Goal: Register for event/course

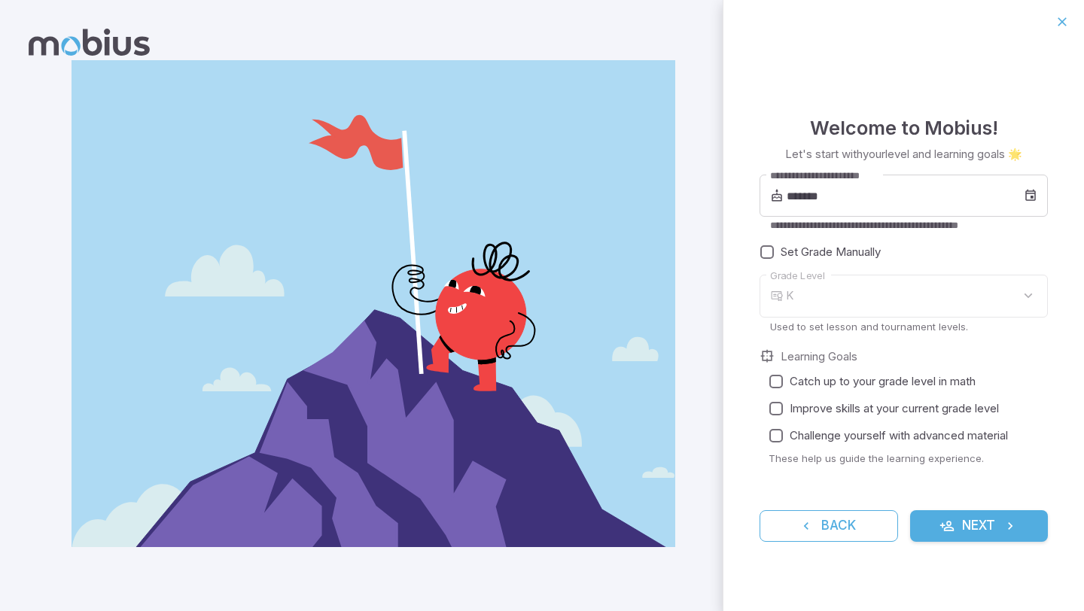
type input "*"
click at [908, 203] on input "*******" at bounding box center [905, 196] width 237 height 42
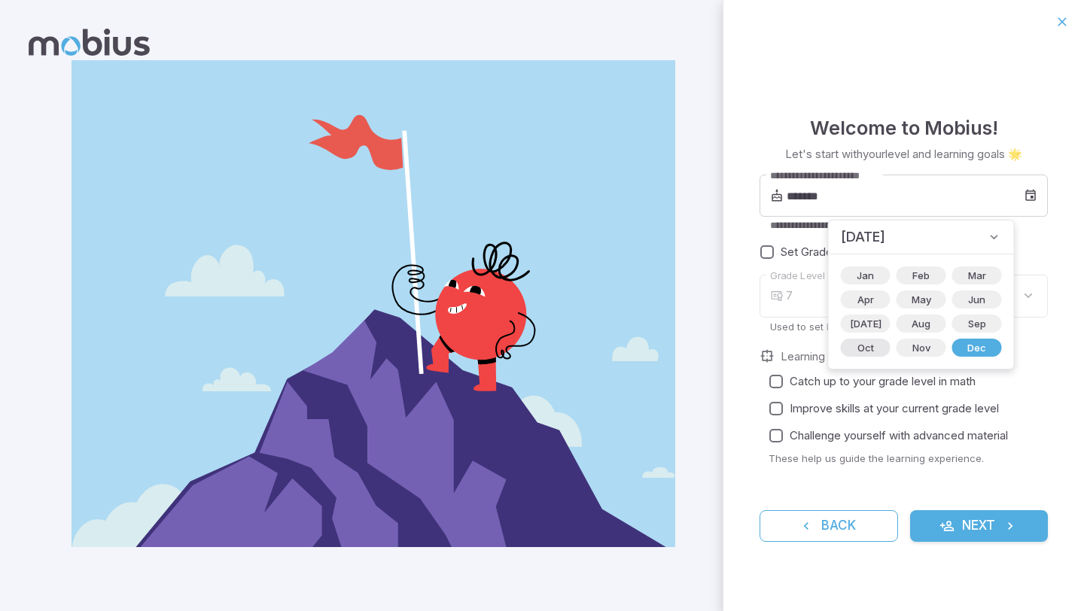
click at [865, 346] on span "Oct" at bounding box center [866, 347] width 35 height 15
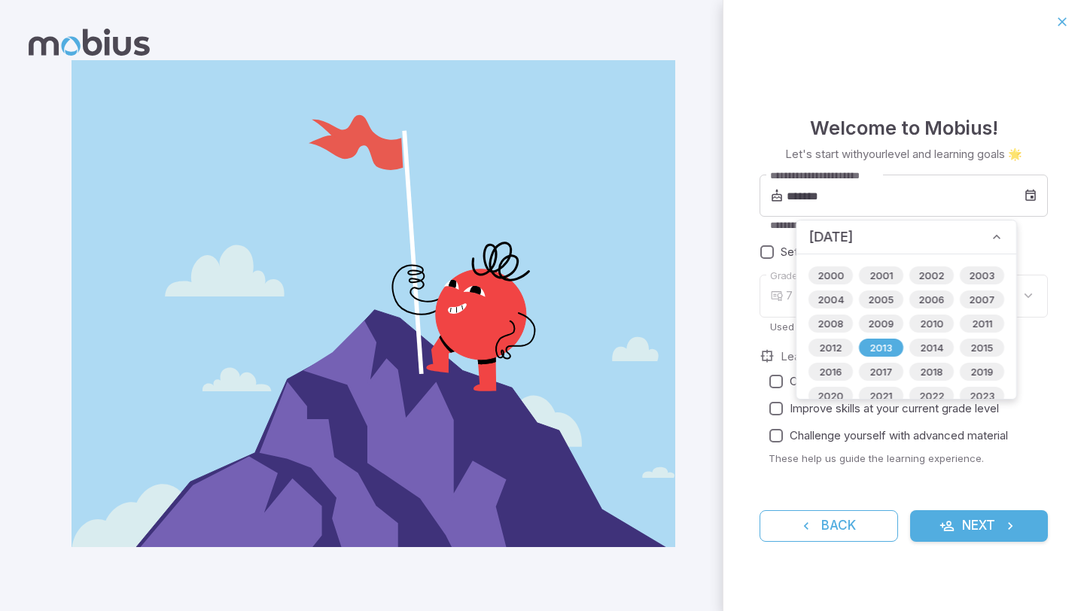
click at [770, 306] on div "7 * Grade Level" at bounding box center [904, 296] width 288 height 43
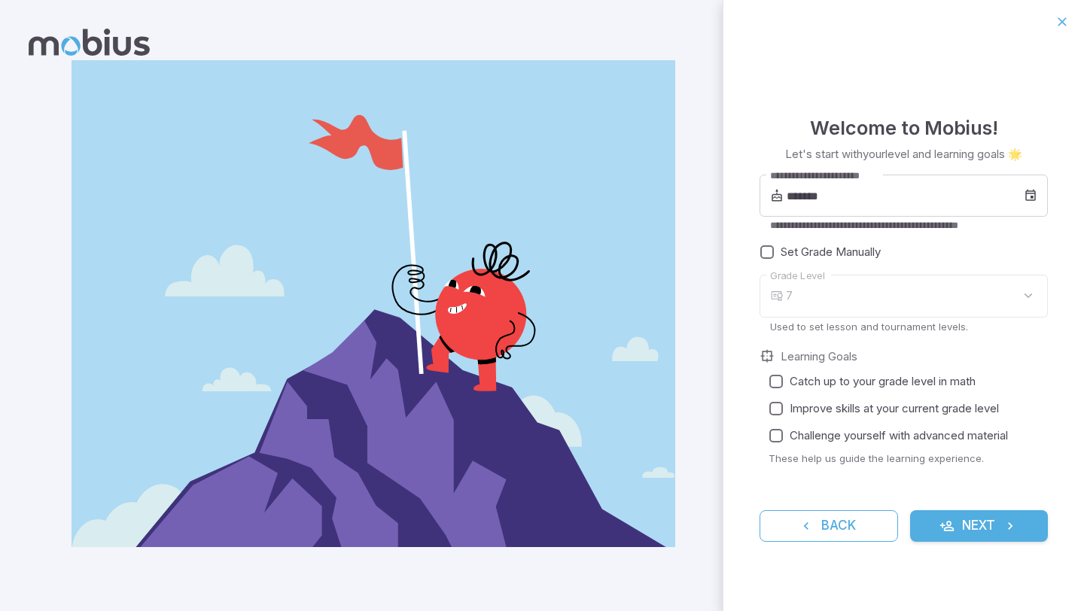
click at [796, 299] on div "7" at bounding box center [917, 296] width 262 height 43
click at [885, 291] on div "7" at bounding box center [917, 296] width 262 height 43
click at [806, 302] on div "7" at bounding box center [917, 296] width 262 height 43
click at [1029, 296] on div "7" at bounding box center [917, 296] width 262 height 43
click at [1027, 295] on div "7" at bounding box center [917, 296] width 262 height 43
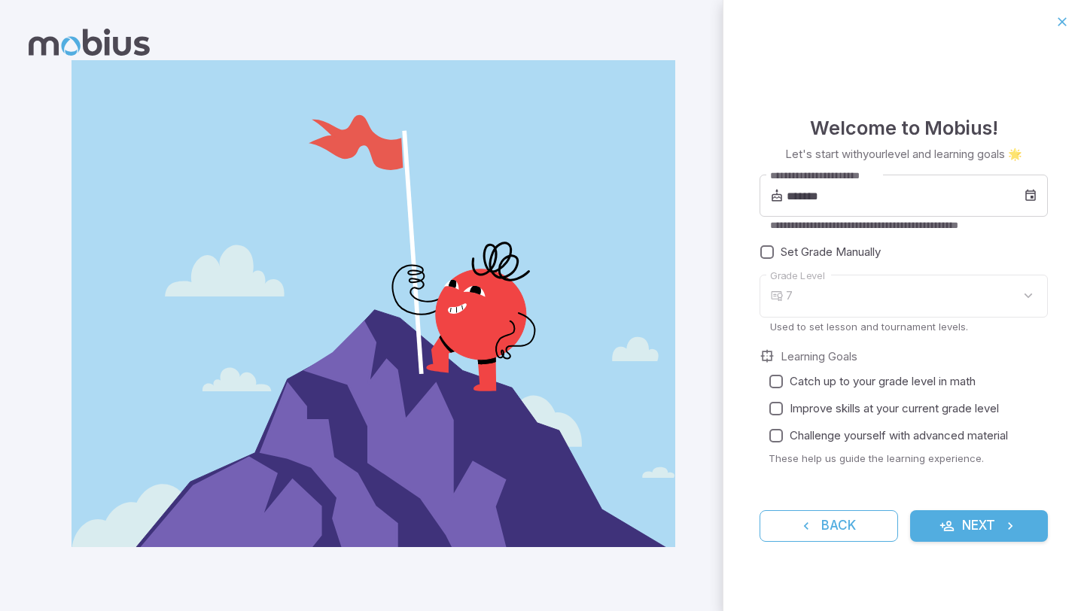
click at [1027, 295] on div "7" at bounding box center [917, 296] width 262 height 43
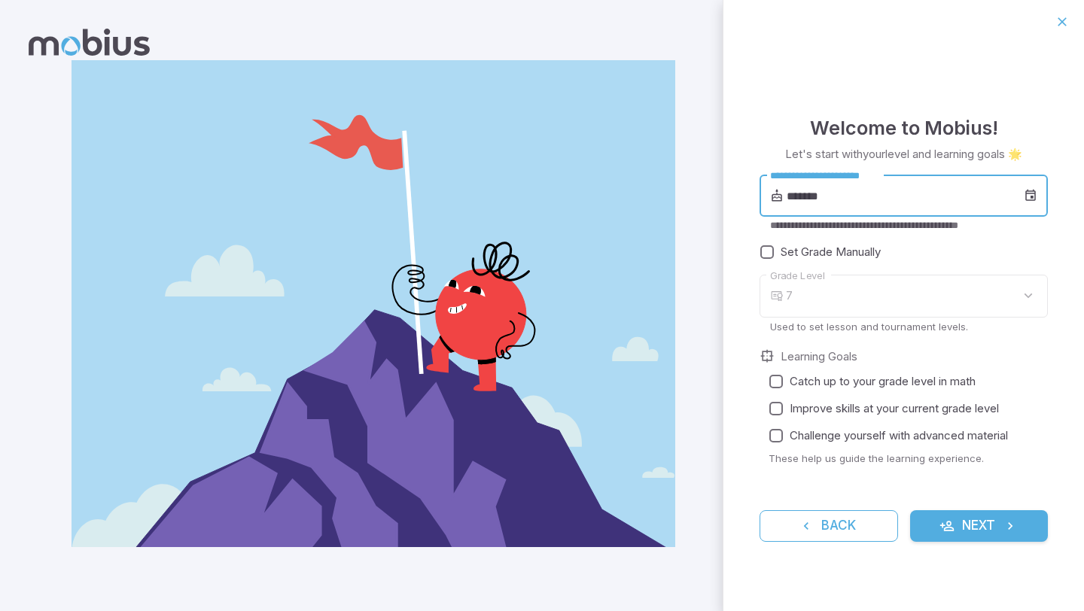
click at [837, 193] on input "*******" at bounding box center [905, 196] width 237 height 42
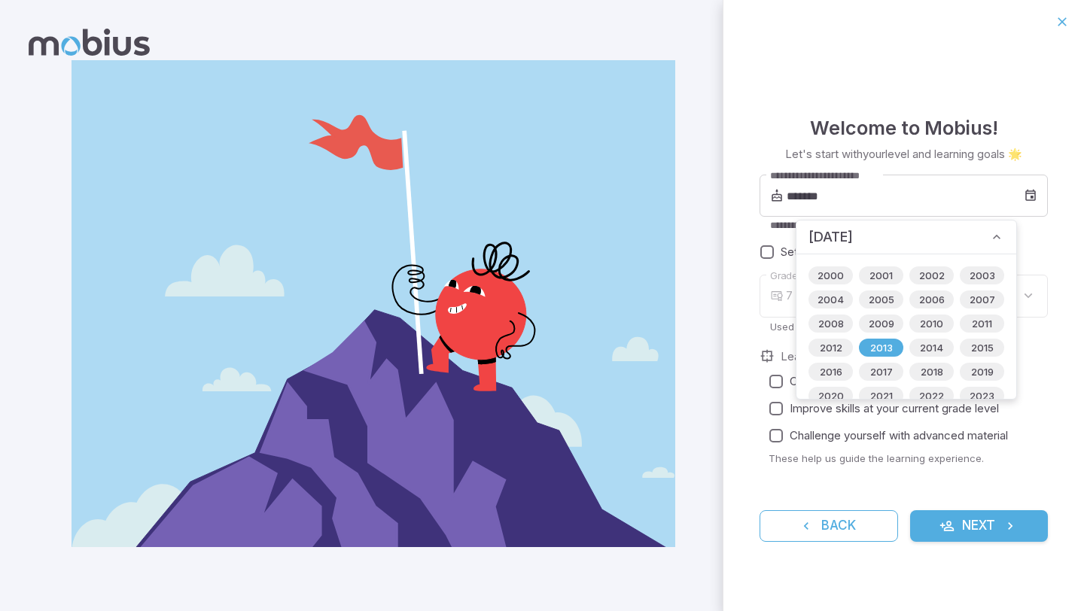
click at [745, 464] on div "**********" at bounding box center [904, 328] width 361 height 568
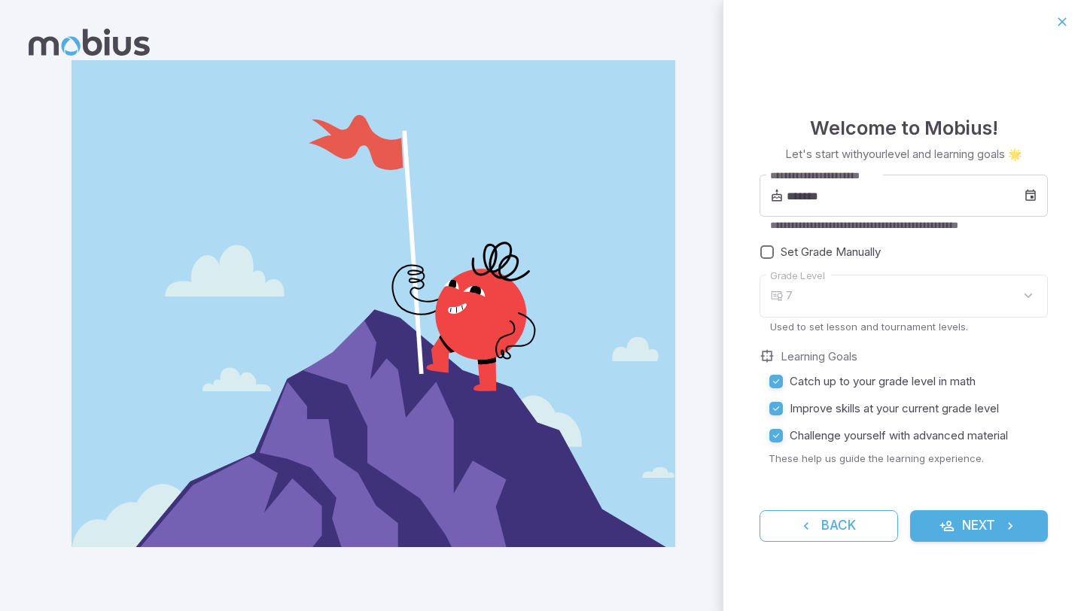
click at [804, 297] on div "7" at bounding box center [917, 296] width 262 height 43
click at [1029, 288] on div "7" at bounding box center [917, 296] width 262 height 43
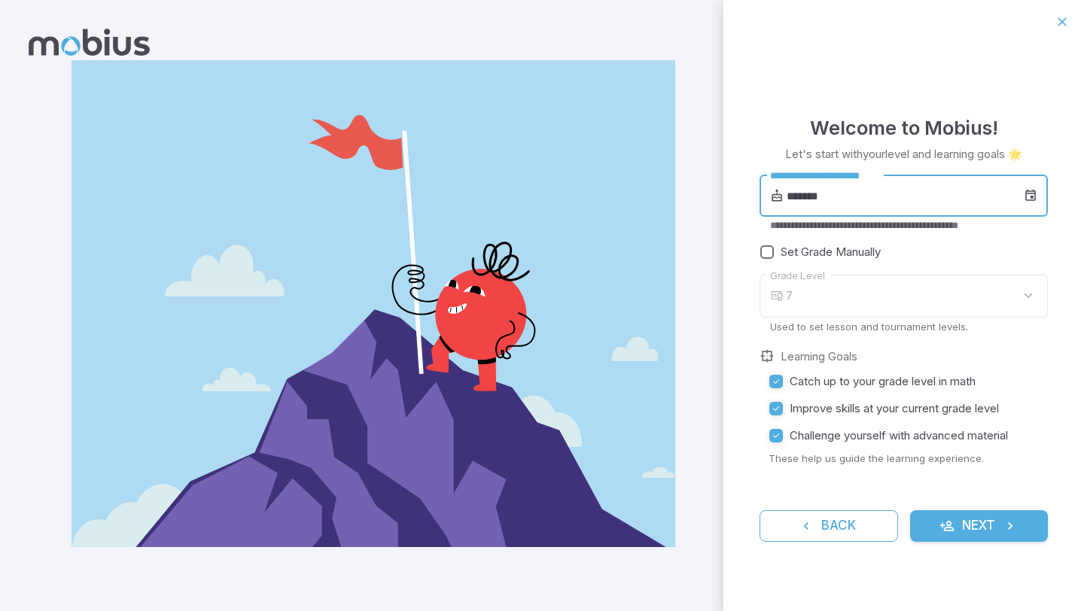
click at [816, 197] on input "*******" at bounding box center [905, 196] width 237 height 42
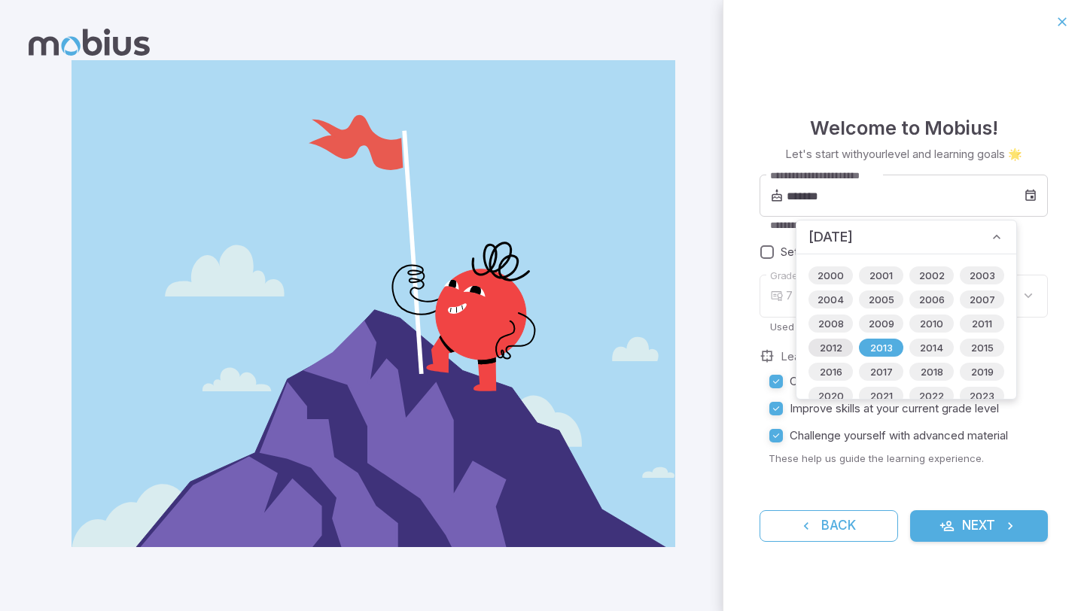
click at [838, 346] on span "2012" at bounding box center [831, 347] width 41 height 15
type input "*******"
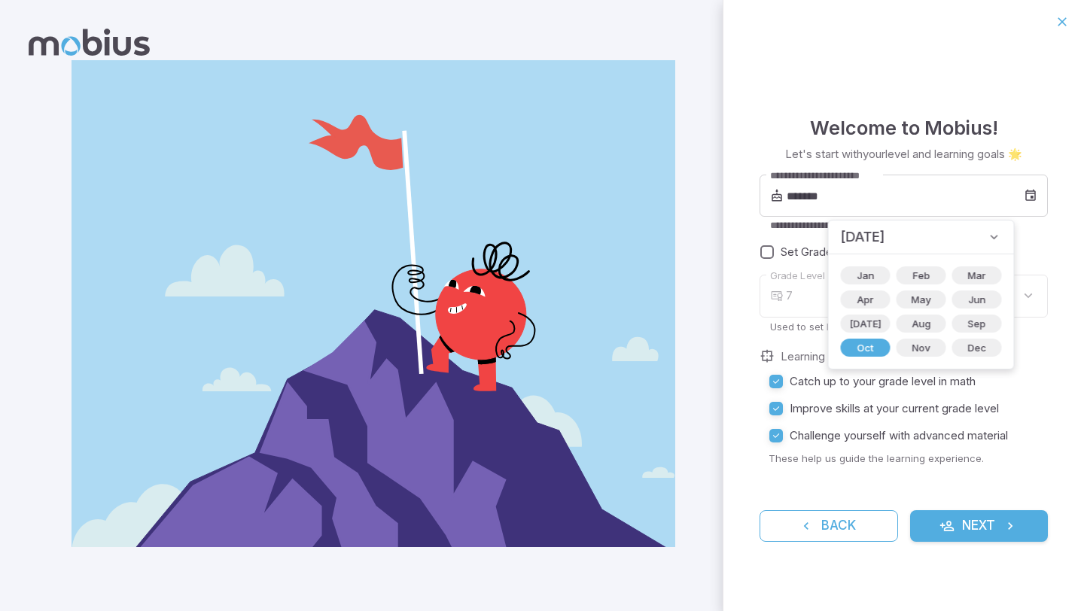
type input "*"
click at [849, 197] on input "*******" at bounding box center [905, 196] width 237 height 42
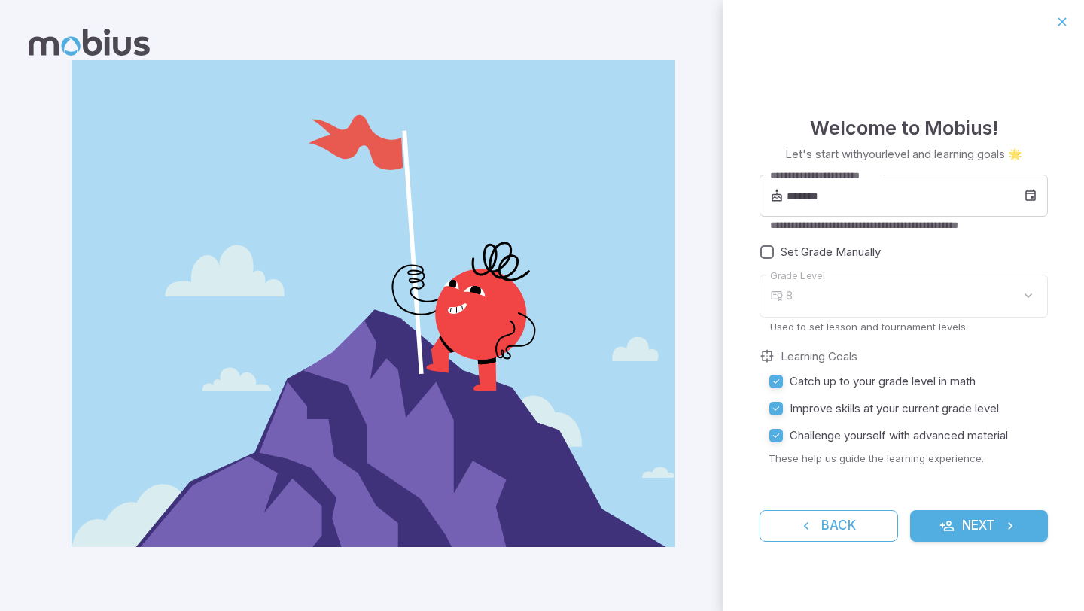
click at [859, 181] on label "**********" at bounding box center [824, 176] width 109 height 14
click at [859, 181] on input "*******" at bounding box center [905, 196] width 237 height 42
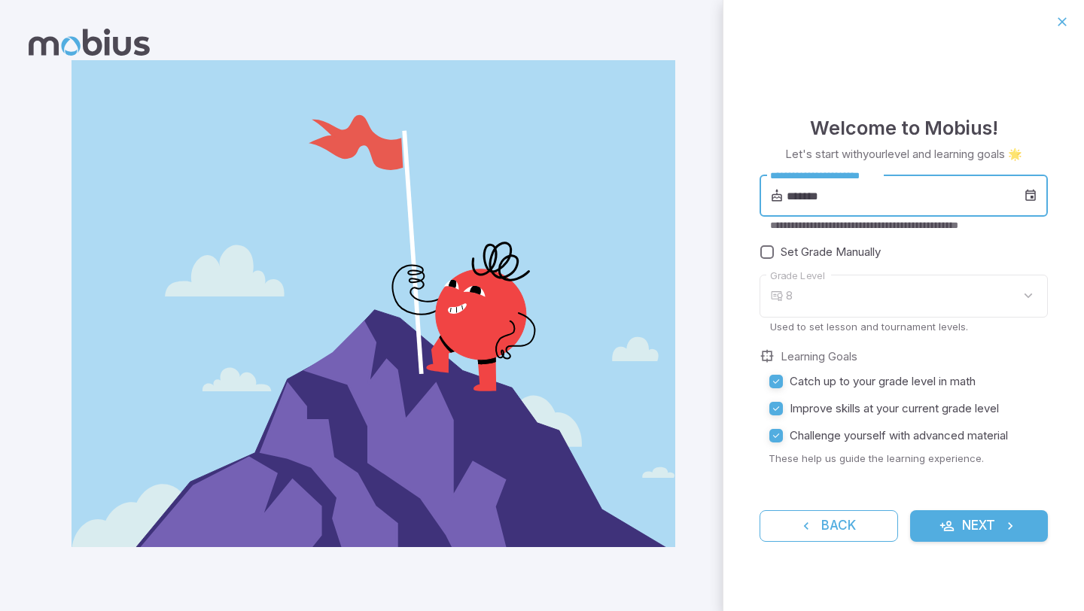
click at [877, 206] on input "*******" at bounding box center [905, 196] width 237 height 42
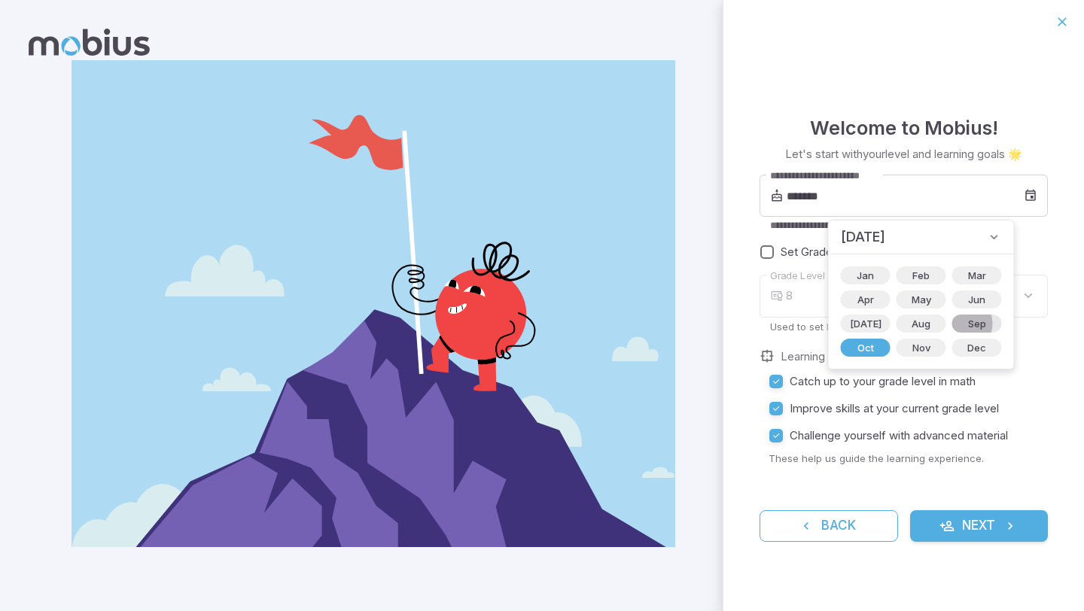
click at [959, 324] on span "Sep" at bounding box center [977, 323] width 36 height 15
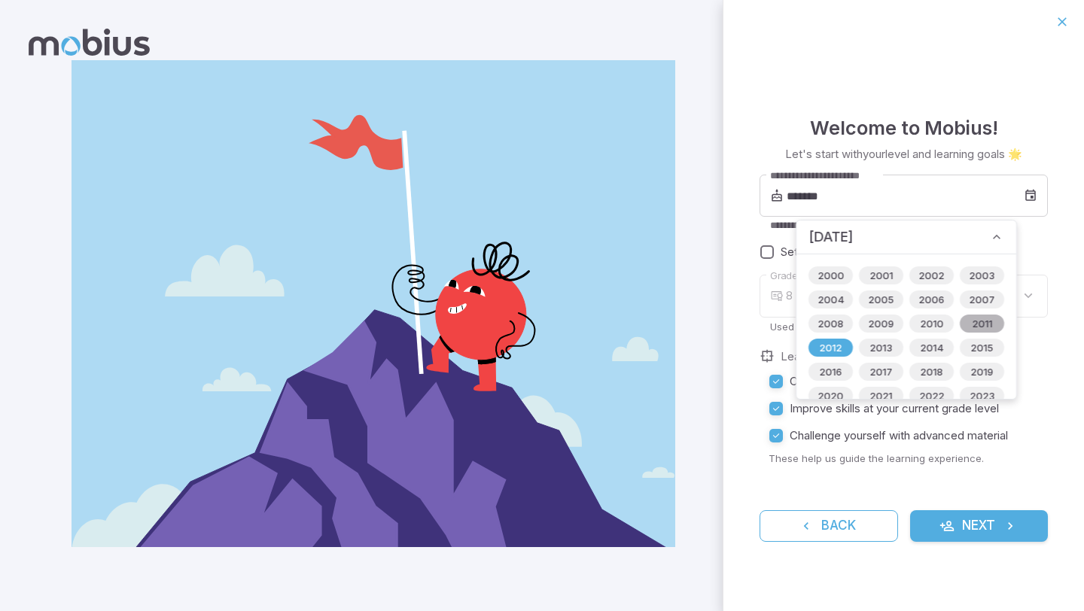
click at [977, 322] on span "2011" at bounding box center [982, 323] width 38 height 15
type input "*******"
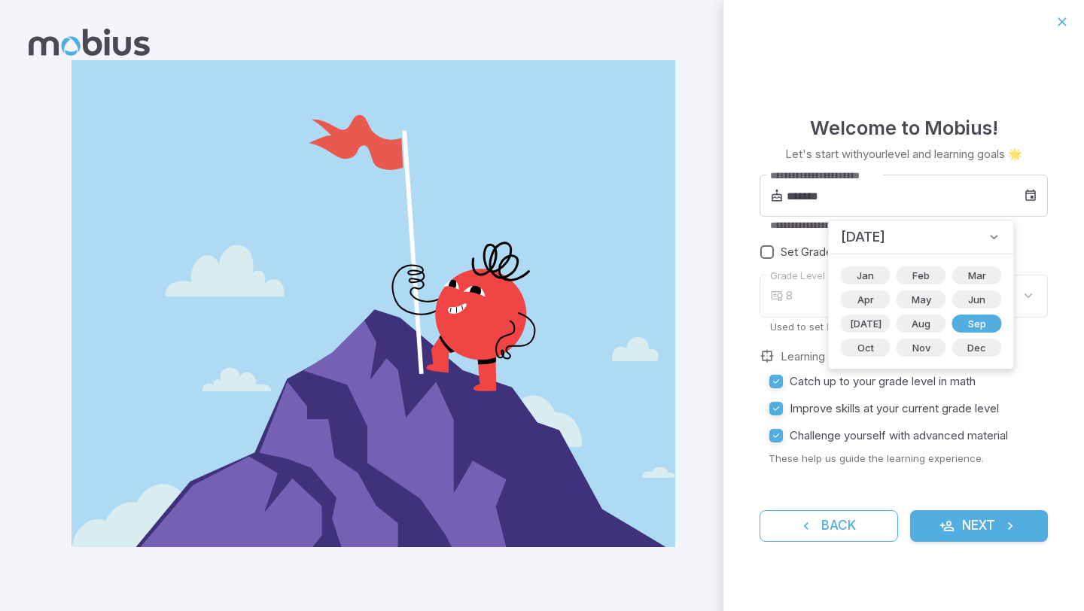
type input "*"
click at [803, 193] on input "*******" at bounding box center [905, 196] width 237 height 42
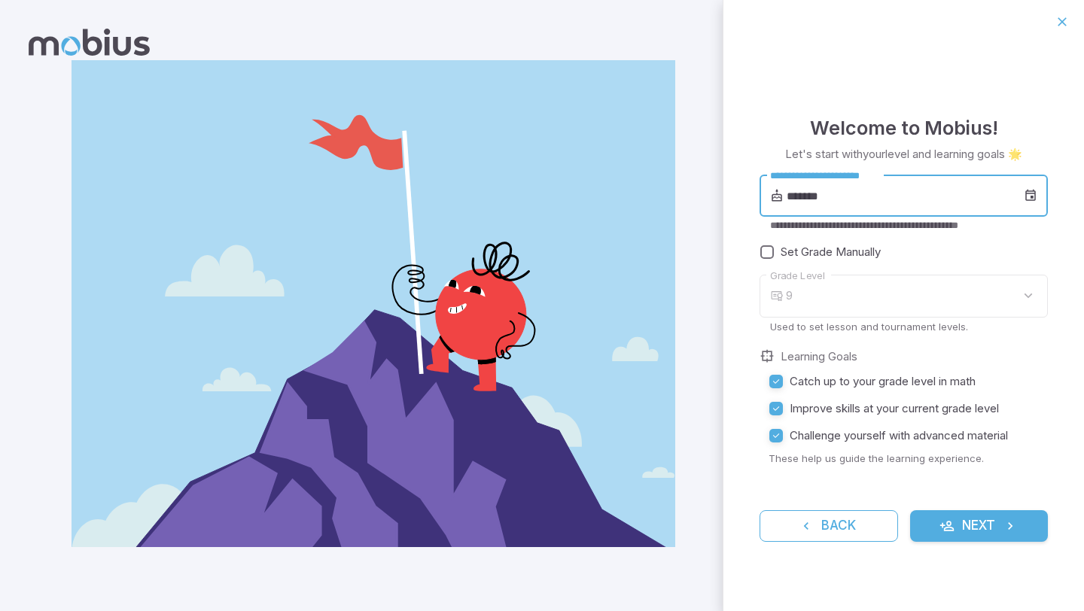
click at [792, 191] on input "*******" at bounding box center [905, 196] width 237 height 42
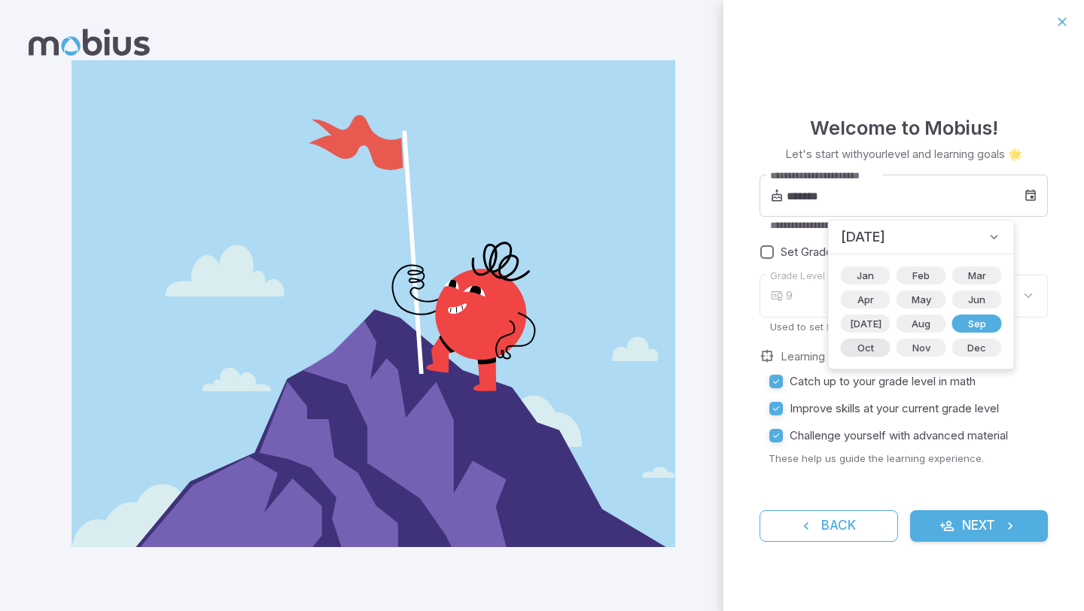
click at [863, 347] on span "Oct" at bounding box center [866, 347] width 35 height 15
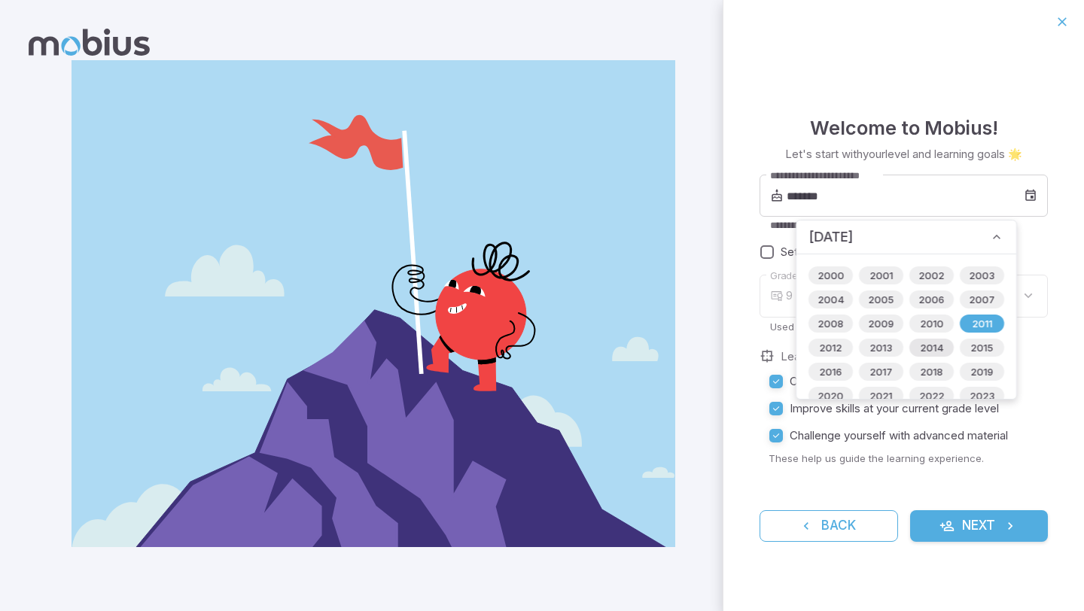
click at [936, 350] on span "2014" at bounding box center [931, 347] width 41 height 15
type input "*******"
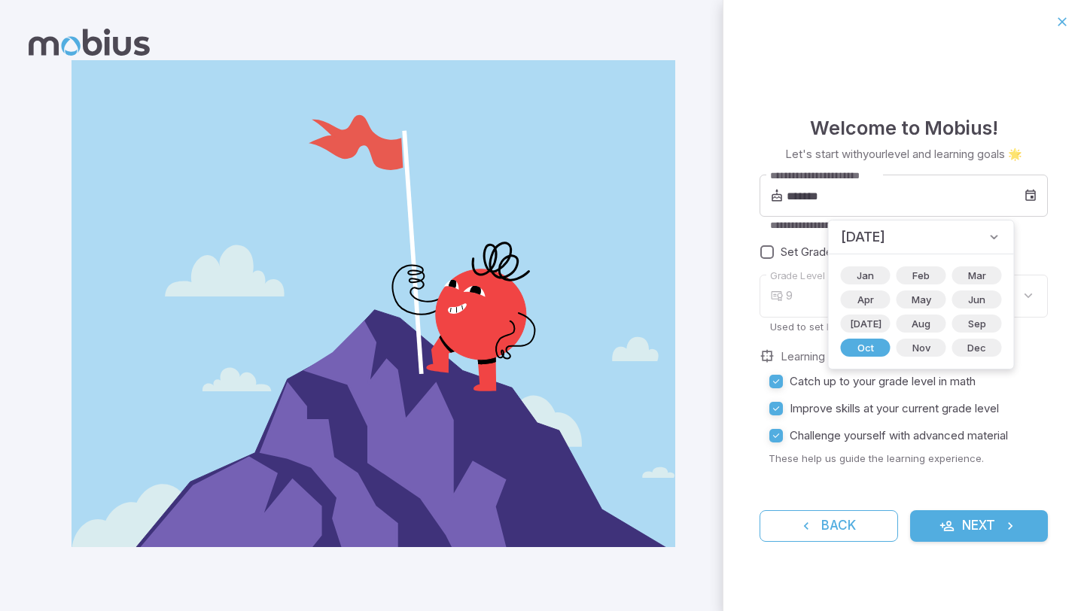
type input "*"
click at [1011, 338] on div "**********" at bounding box center [904, 329] width 288 height 308
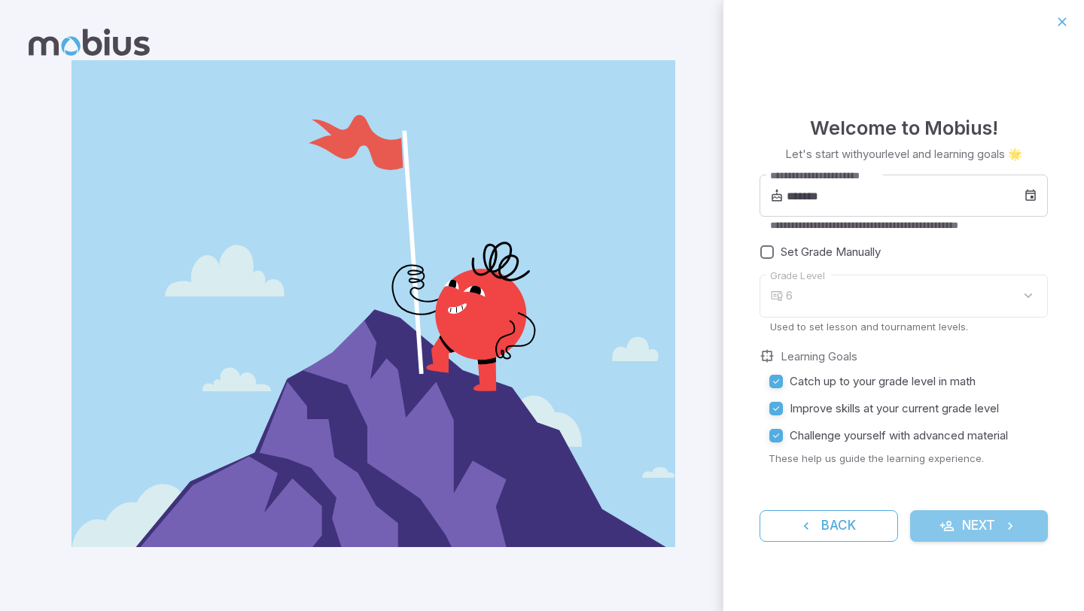
click at [985, 514] on button "Next" at bounding box center [979, 527] width 139 height 32
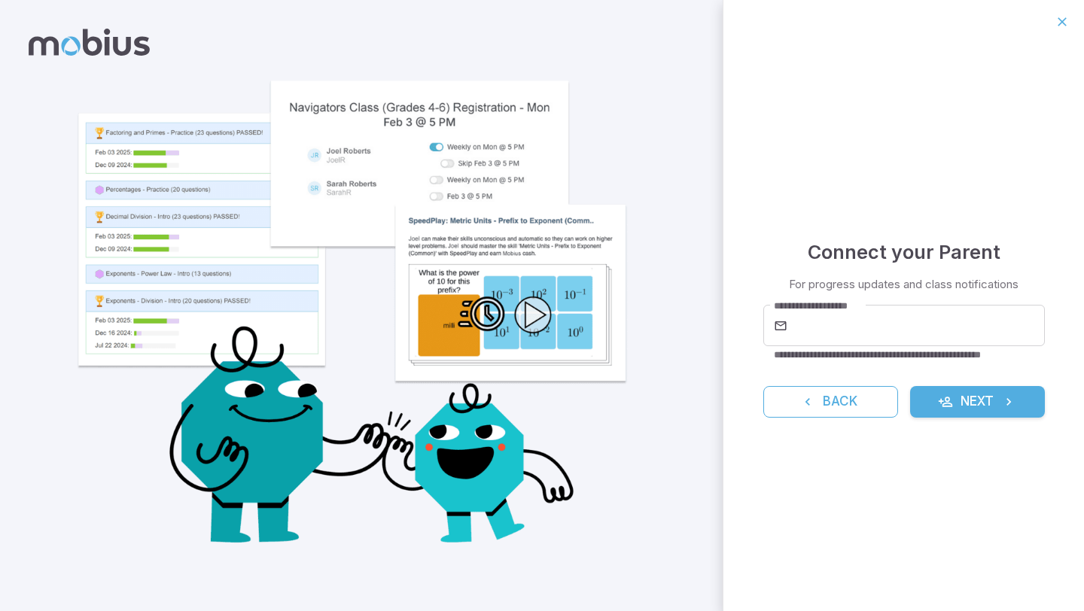
click at [928, 395] on button "Next" at bounding box center [977, 402] width 135 height 32
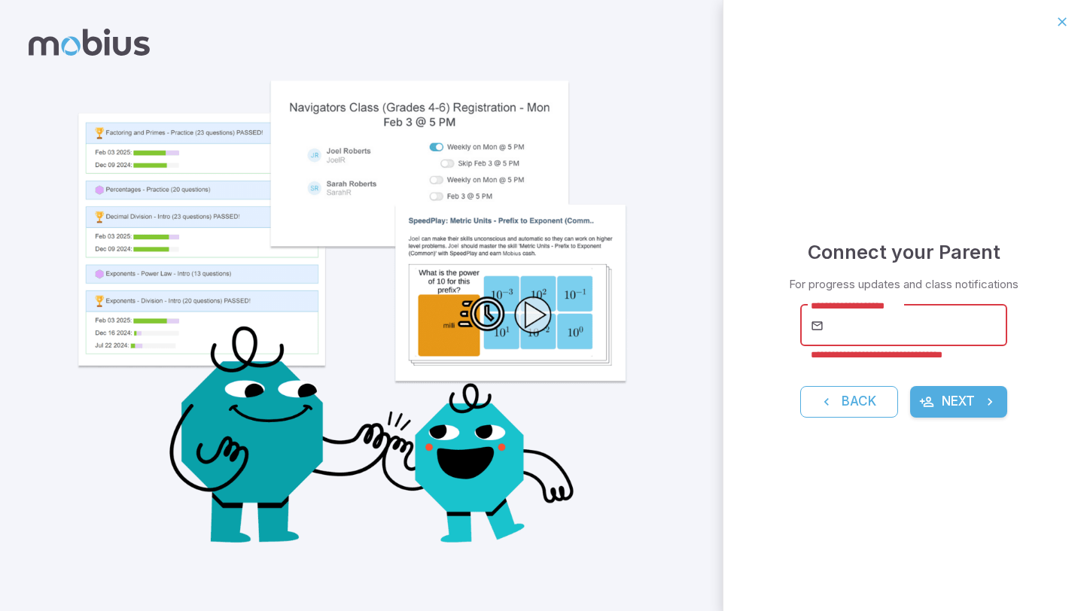
click at [911, 334] on input "**********" at bounding box center [918, 326] width 180 height 42
type input "**********"
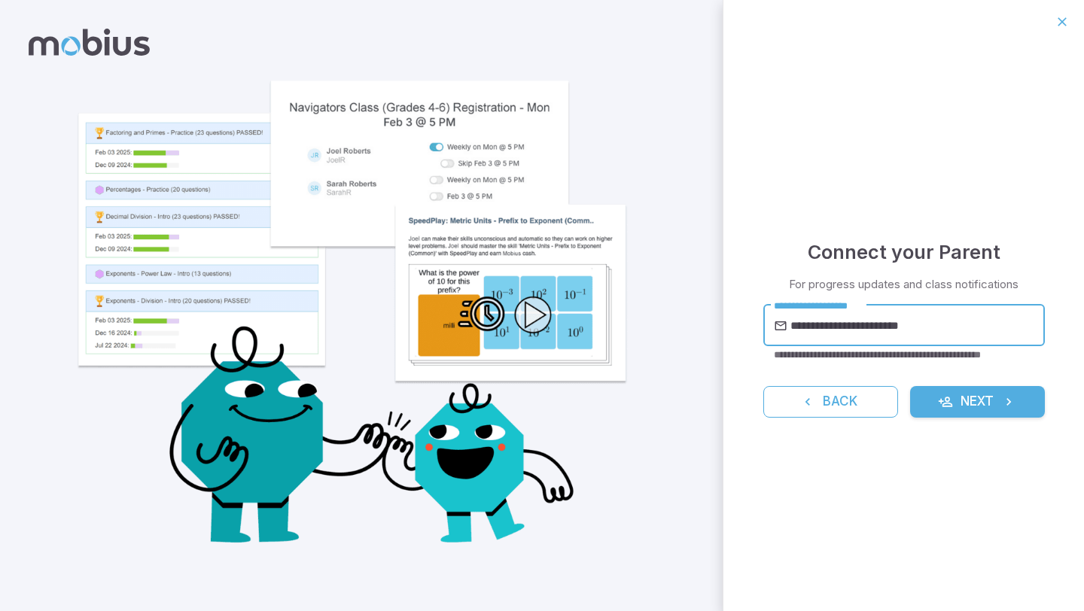
click at [951, 410] on button "Next" at bounding box center [977, 402] width 135 height 32
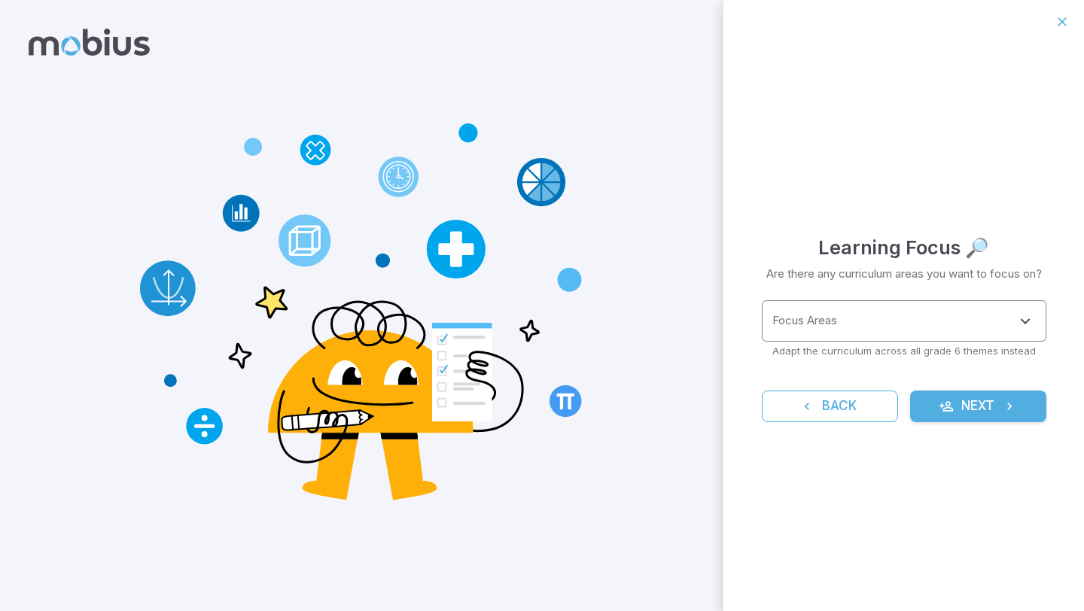
click at [883, 331] on input "Focus Areas" at bounding box center [893, 321] width 248 height 28
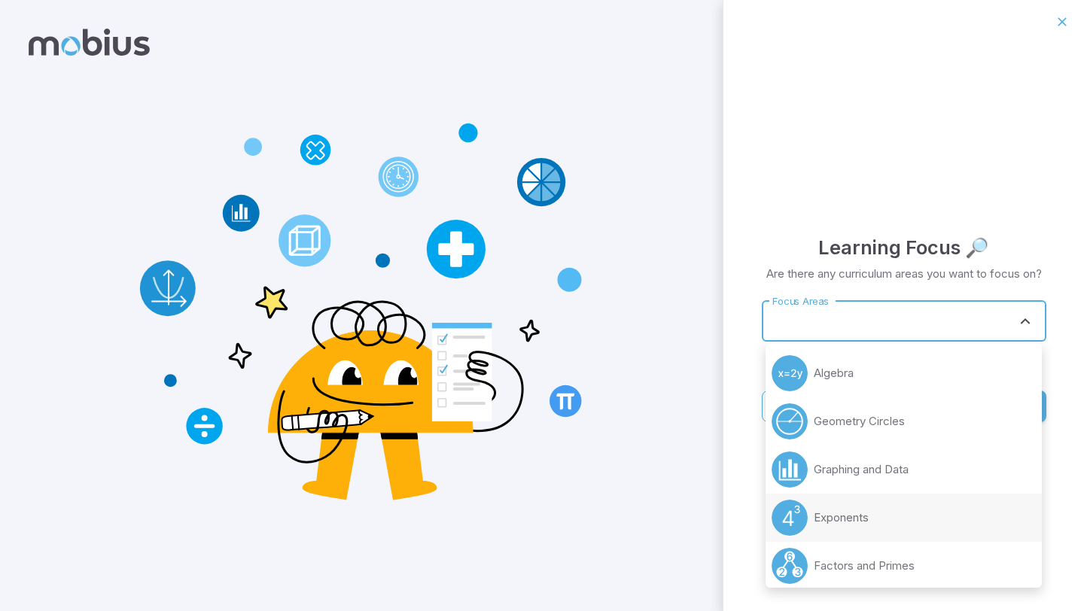
click at [842, 520] on p "Exponents" at bounding box center [841, 518] width 55 height 17
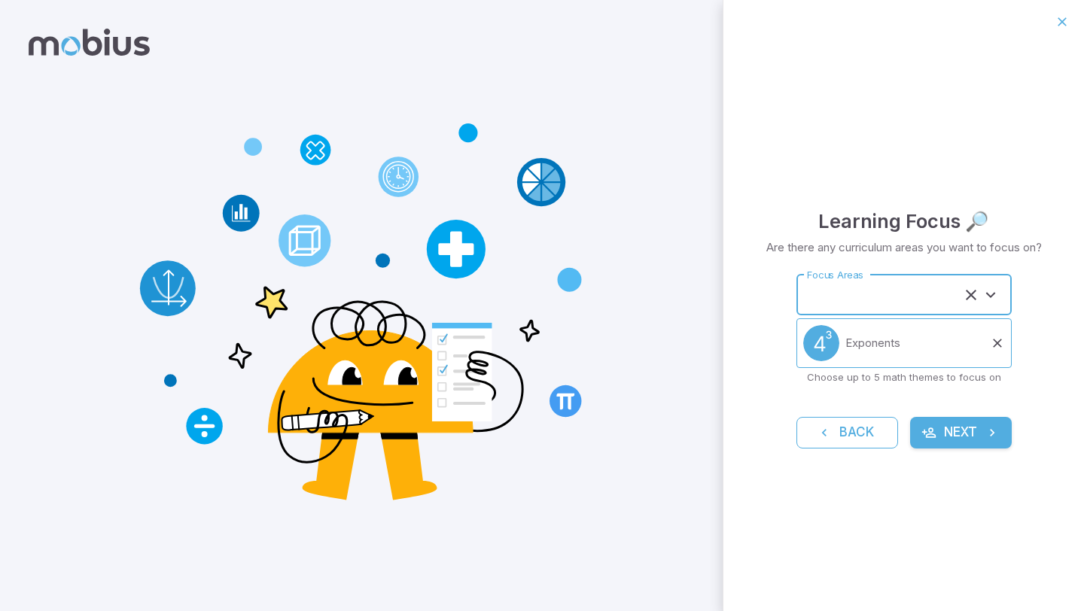
click at [886, 300] on input "Focus Areas" at bounding box center [883, 295] width 160 height 28
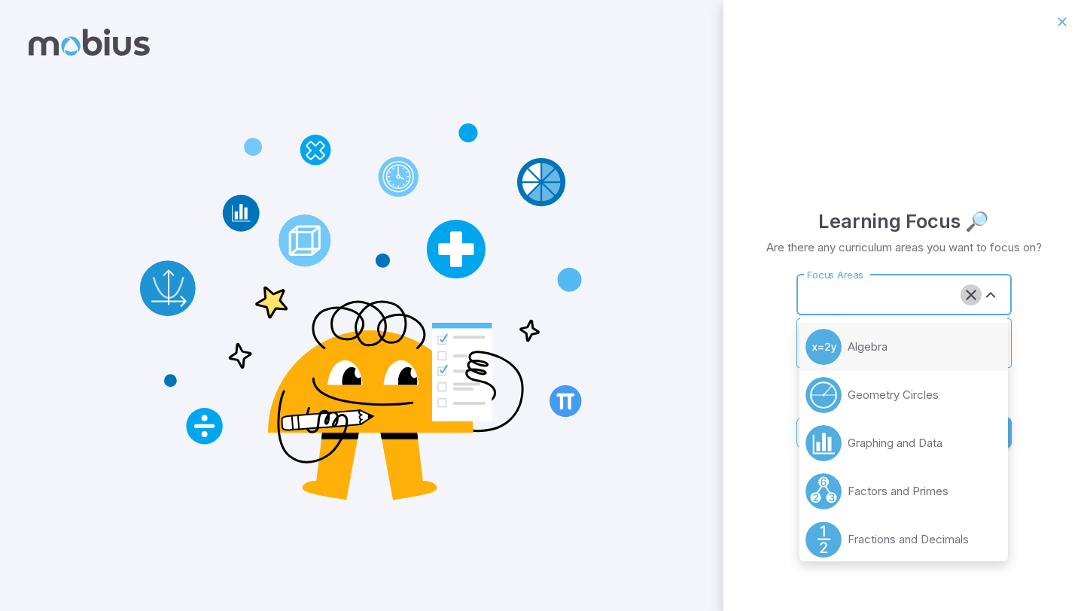
click at [965, 294] on icon "Clear" at bounding box center [971, 295] width 18 height 18
click at [1056, 407] on div "Learning Focus 🔎 Are there any curriculum areas you want to focus on? Focus Are…" at bounding box center [904, 328] width 361 height 568
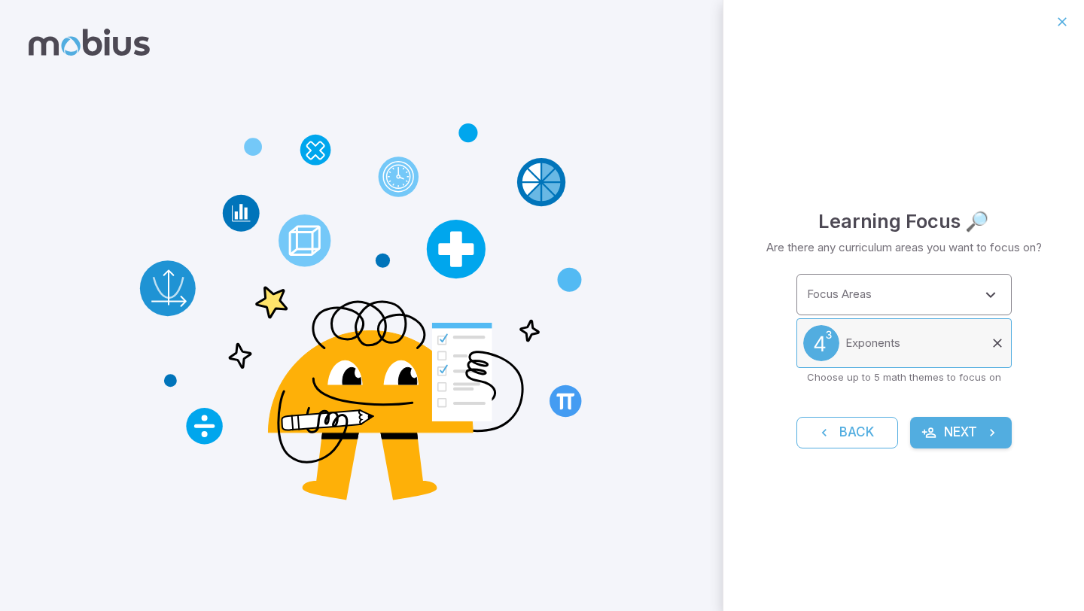
click at [992, 346] on icon at bounding box center [997, 343] width 15 height 15
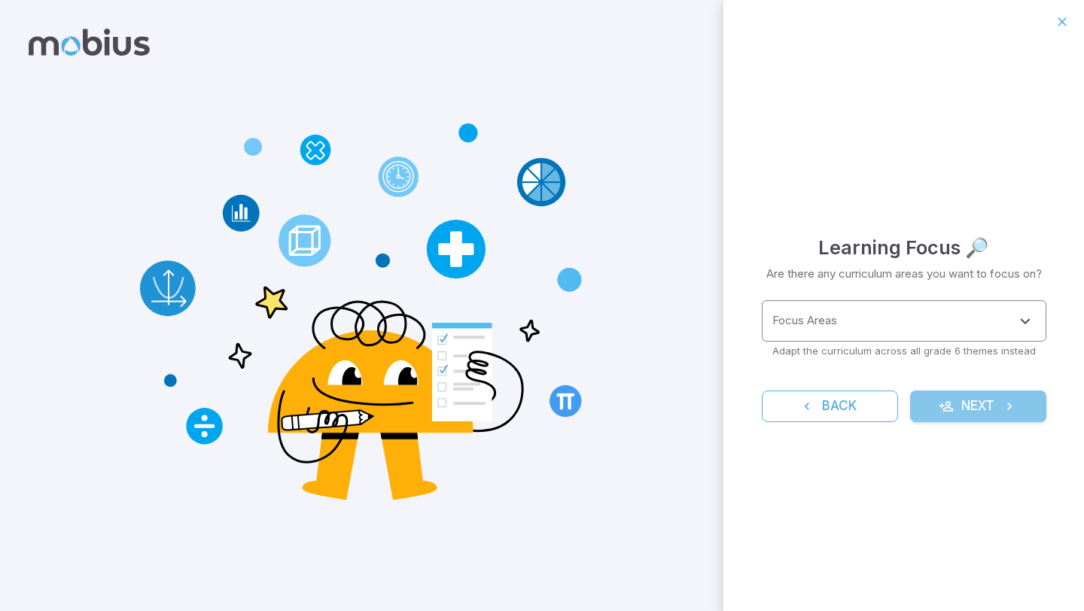
click at [992, 400] on button "Next" at bounding box center [978, 407] width 136 height 32
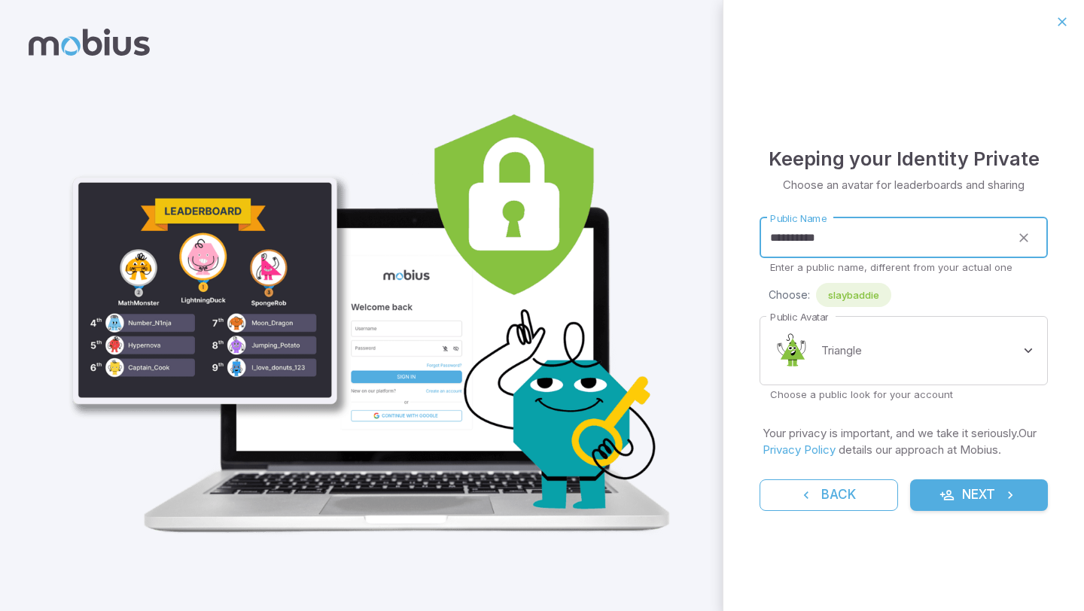
click at [942, 241] on input "**********" at bounding box center [885, 238] width 251 height 41
click at [910, 480] on button "Next" at bounding box center [979, 496] width 139 height 32
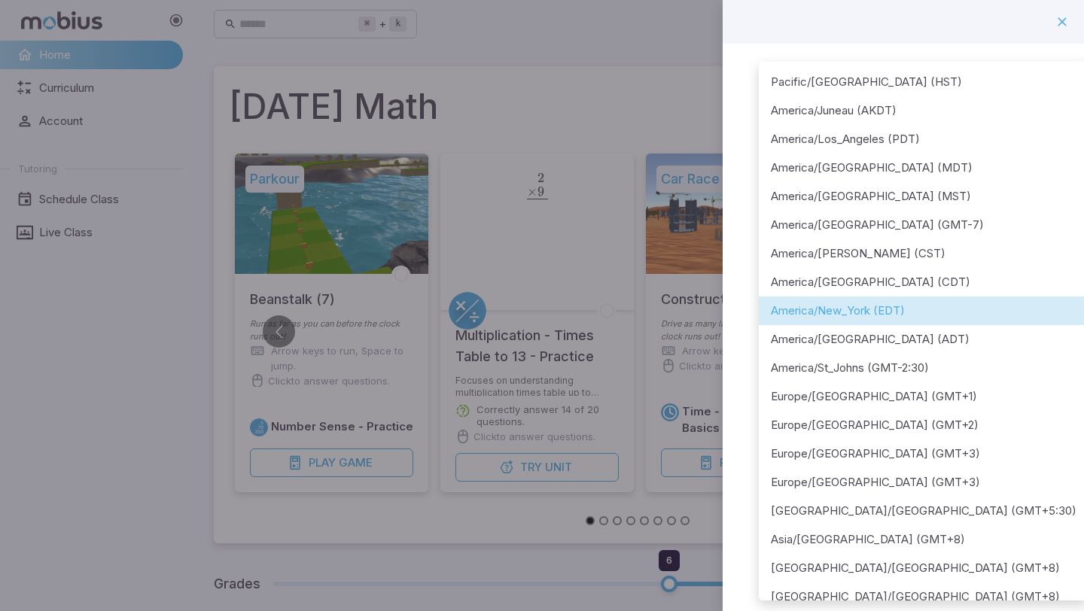
click at [616, 99] on div at bounding box center [542, 305] width 1084 height 611
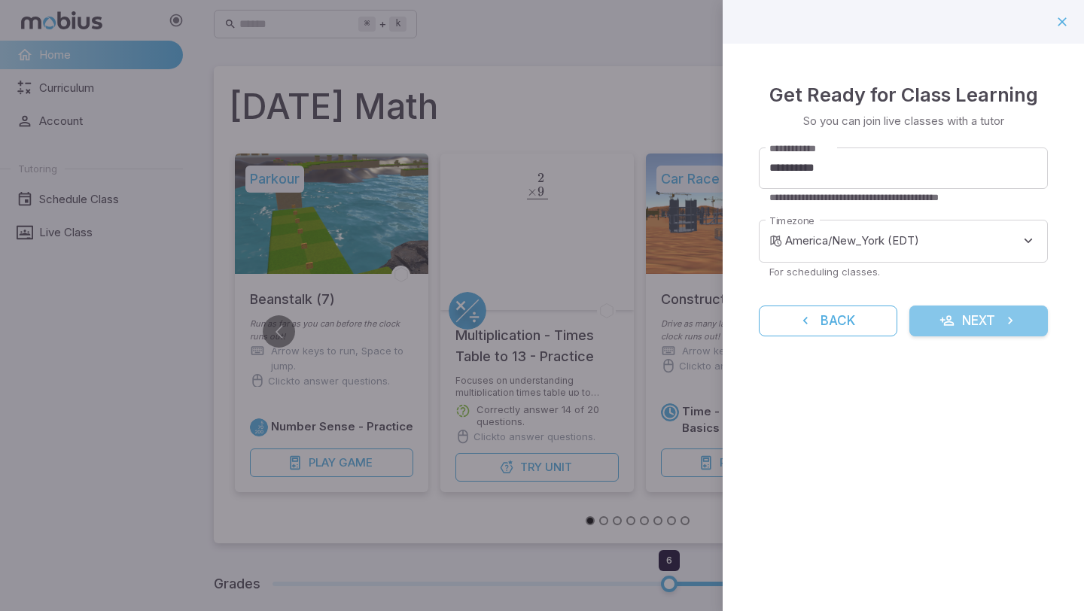
click at [1021, 322] on button "Next" at bounding box center [979, 322] width 139 height 32
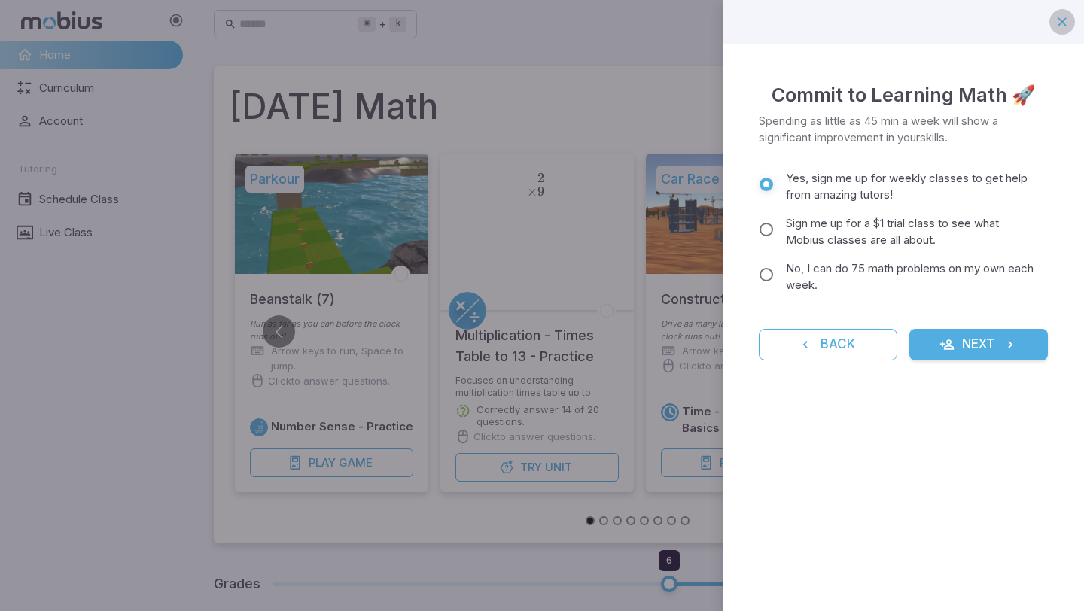
click at [1056, 17] on icon "button" at bounding box center [1062, 21] width 15 height 15
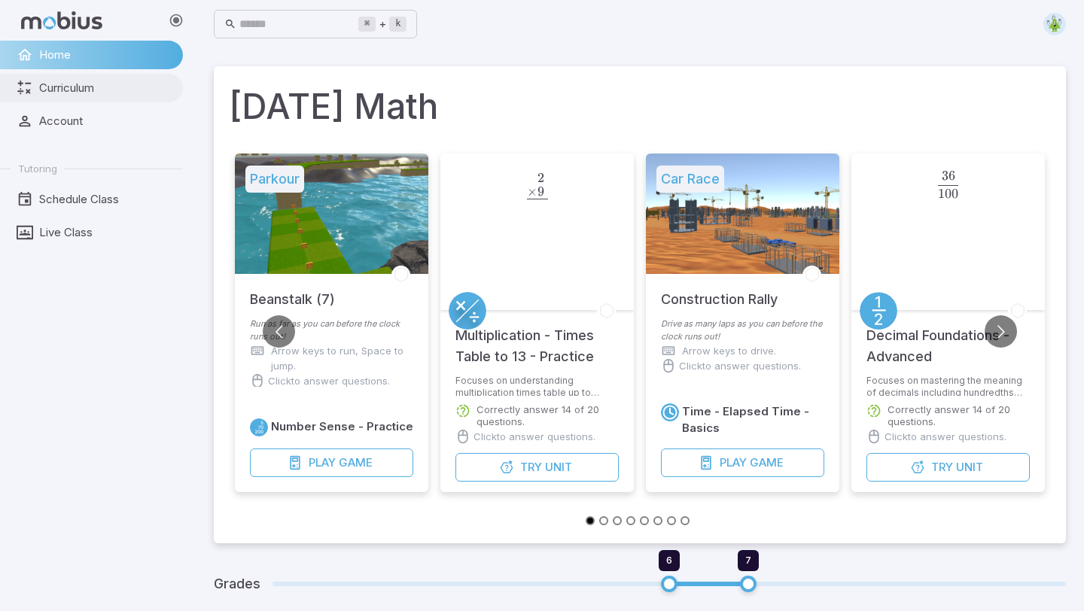
click at [108, 78] on link "Curriculum" at bounding box center [91, 88] width 183 height 29
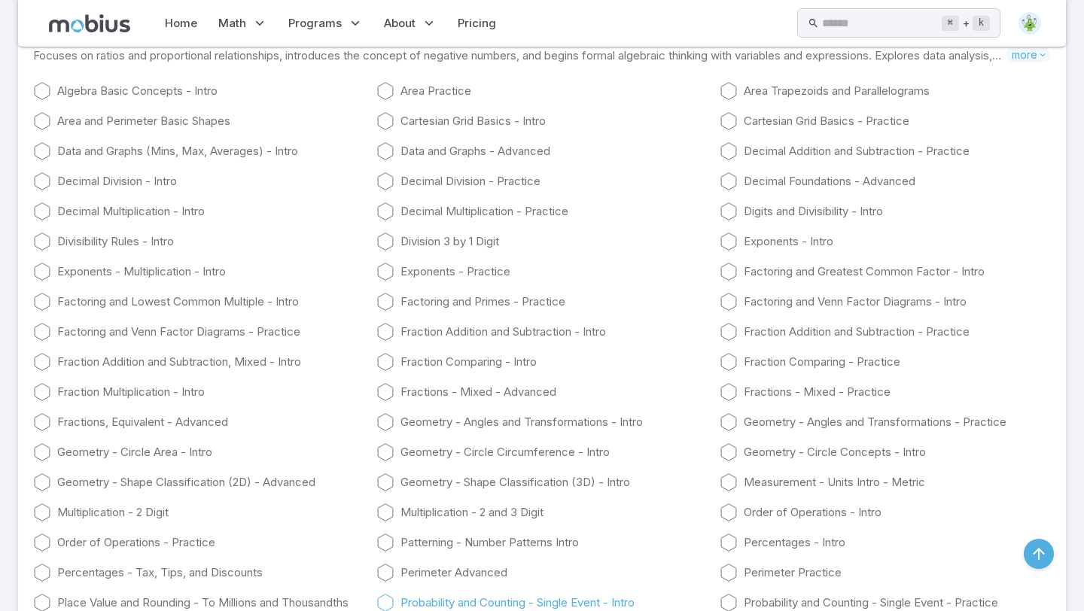
scroll to position [2906, 0]
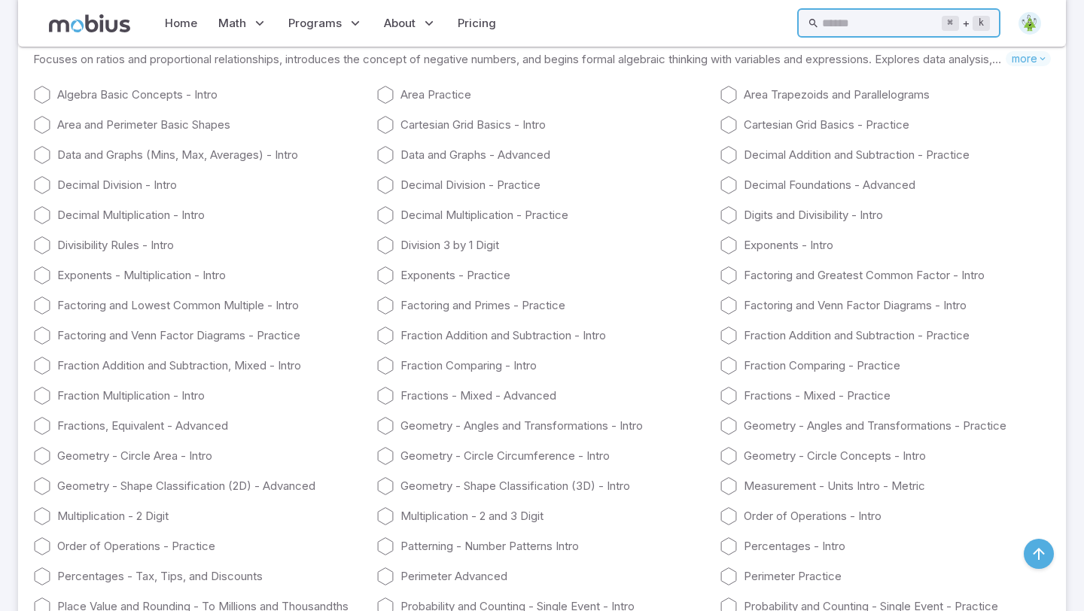
click at [843, 24] on input "text" at bounding box center [881, 22] width 119 height 29
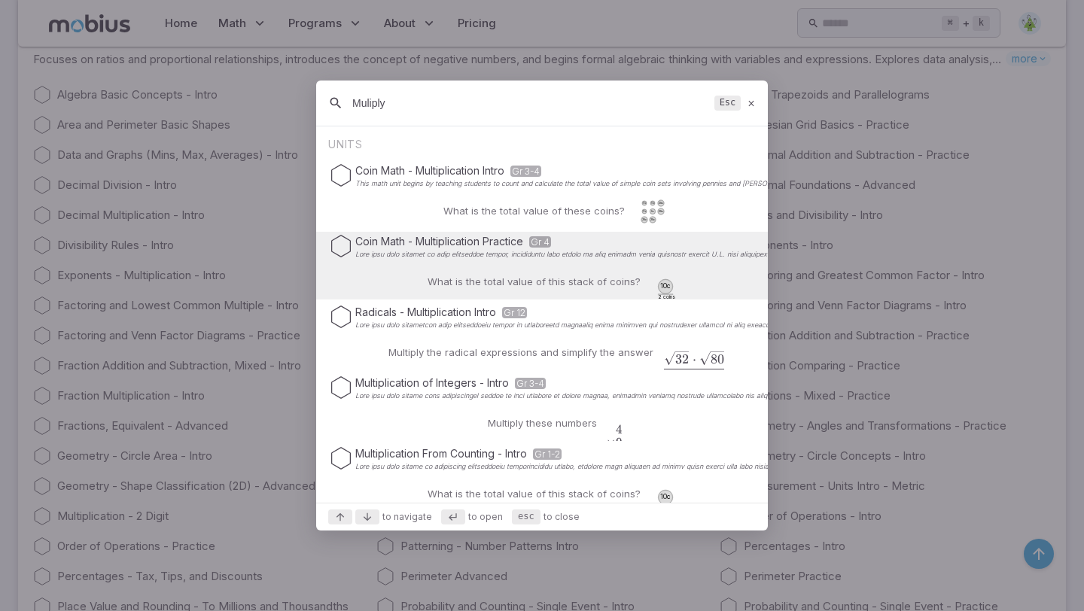
type input "Muliply"
click at [520, 270] on div "What is the total value of this stack of coins? 10c 2 coins" at bounding box center [543, 282] width 290 height 36
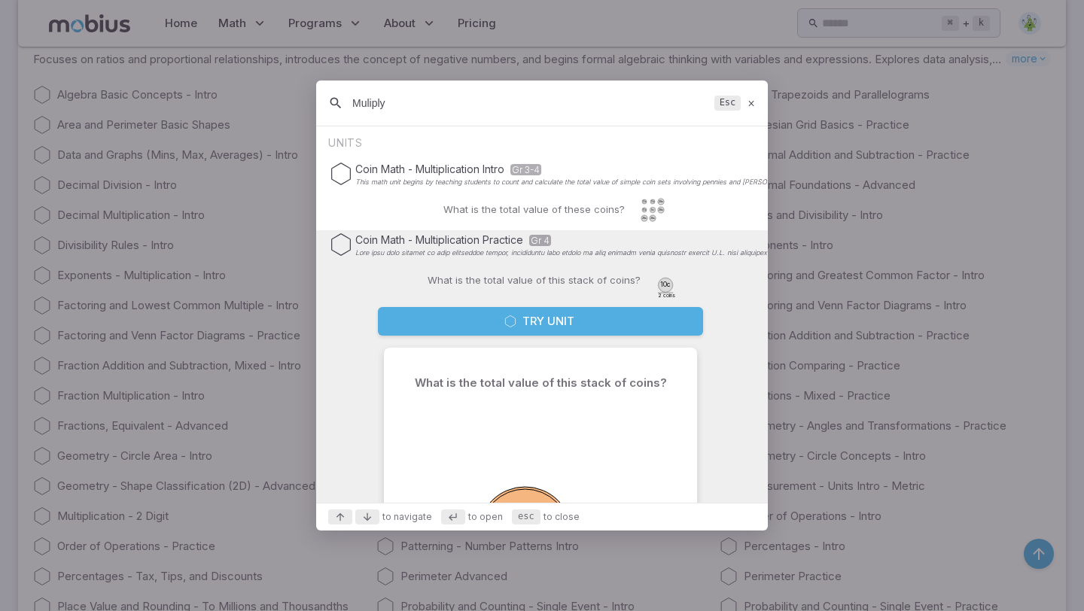
click at [549, 323] on button "Try Unit" at bounding box center [540, 321] width 325 height 29
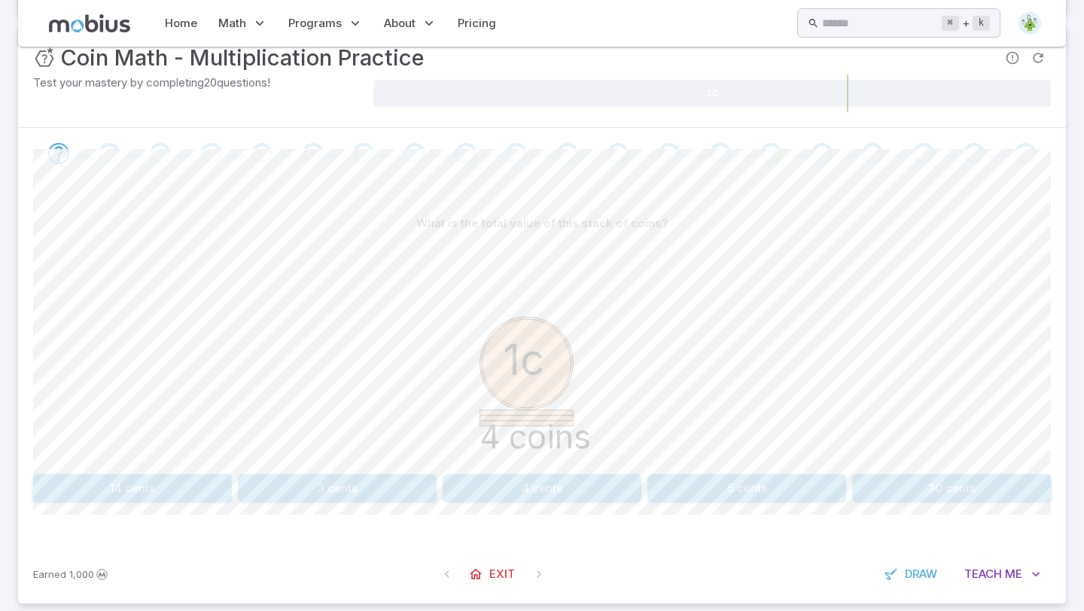
scroll to position [226, 0]
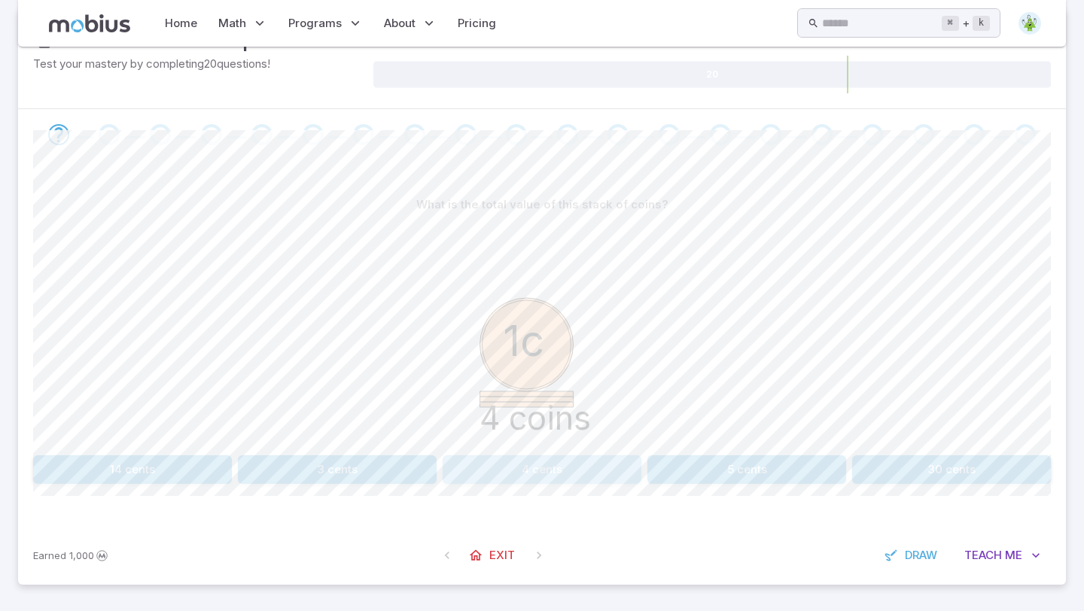
click at [528, 469] on button "4 cents" at bounding box center [542, 470] width 199 height 29
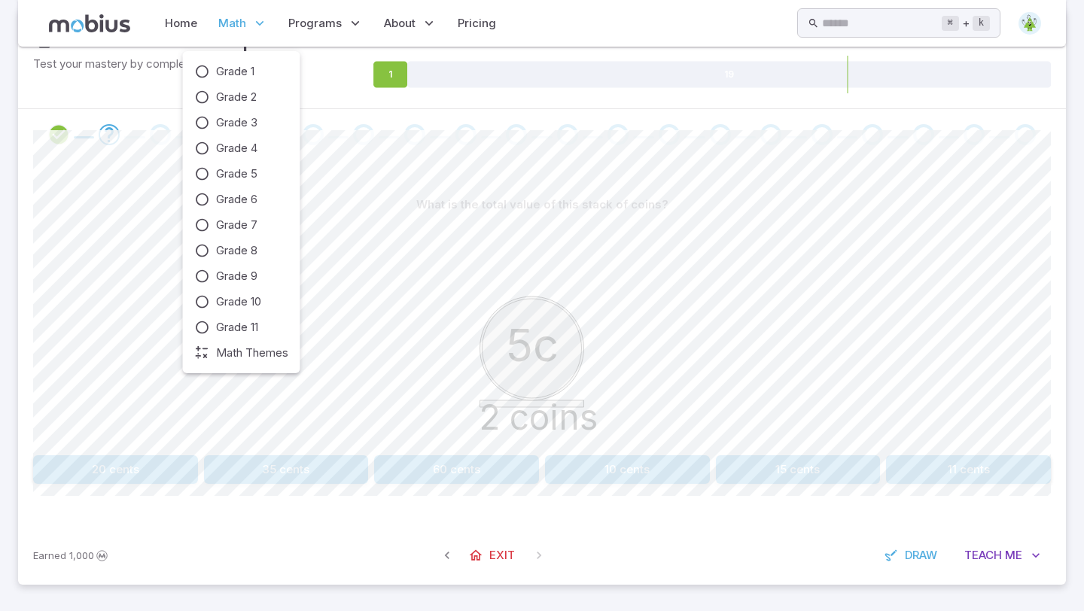
click at [235, 26] on span "Math" at bounding box center [232, 23] width 28 height 17
click at [252, 24] on icon at bounding box center [259, 23] width 15 height 15
click at [247, 199] on span "Grade 6" at bounding box center [236, 199] width 41 height 17
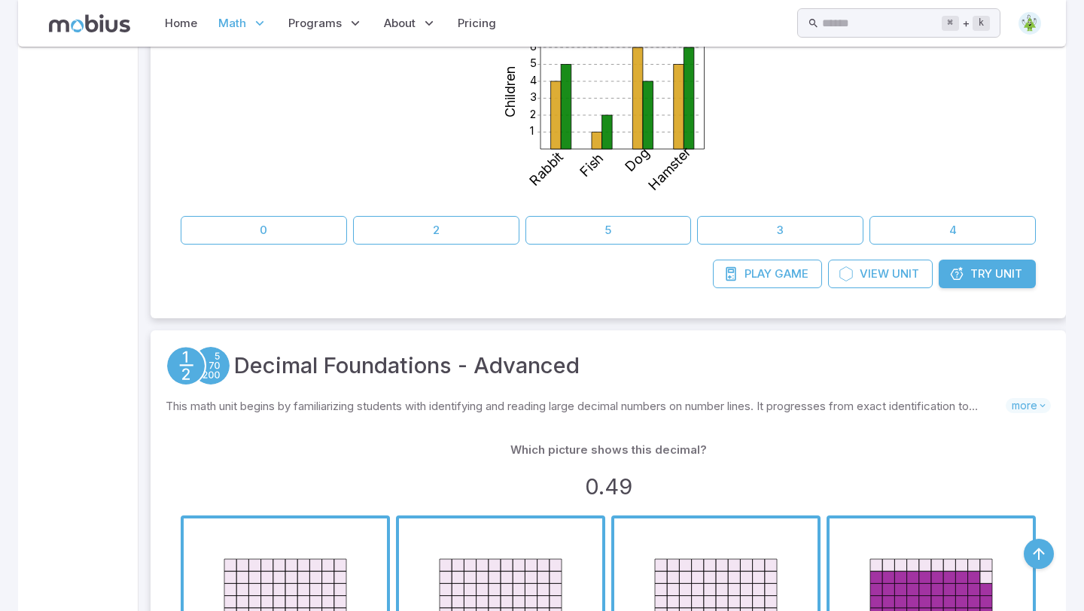
scroll to position [622, 0]
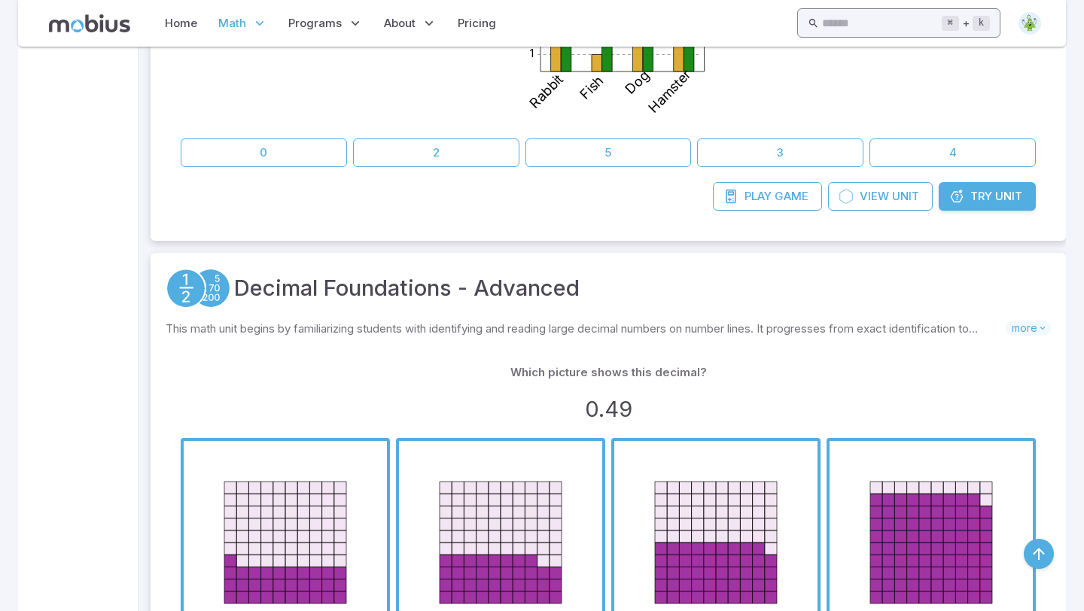
click at [887, 11] on input "text" at bounding box center [881, 22] width 119 height 29
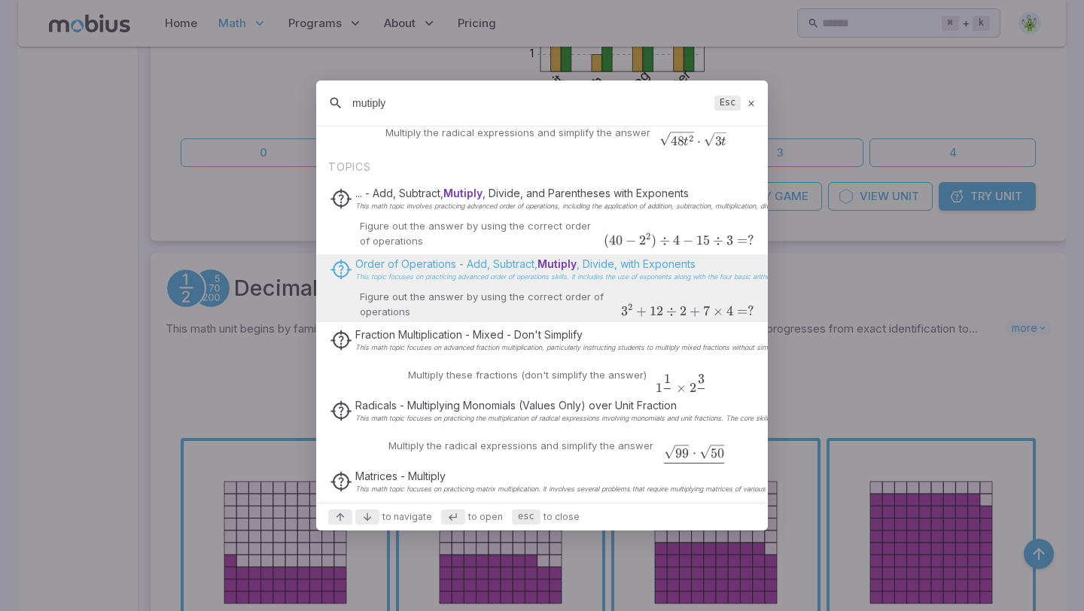
scroll to position [169, 0]
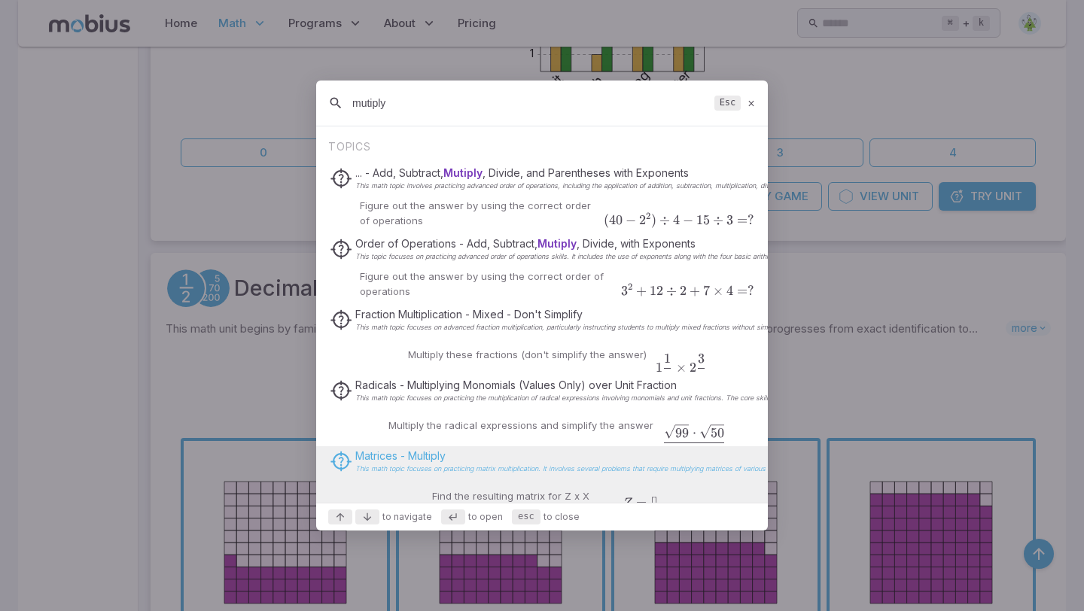
type input "mutiply"
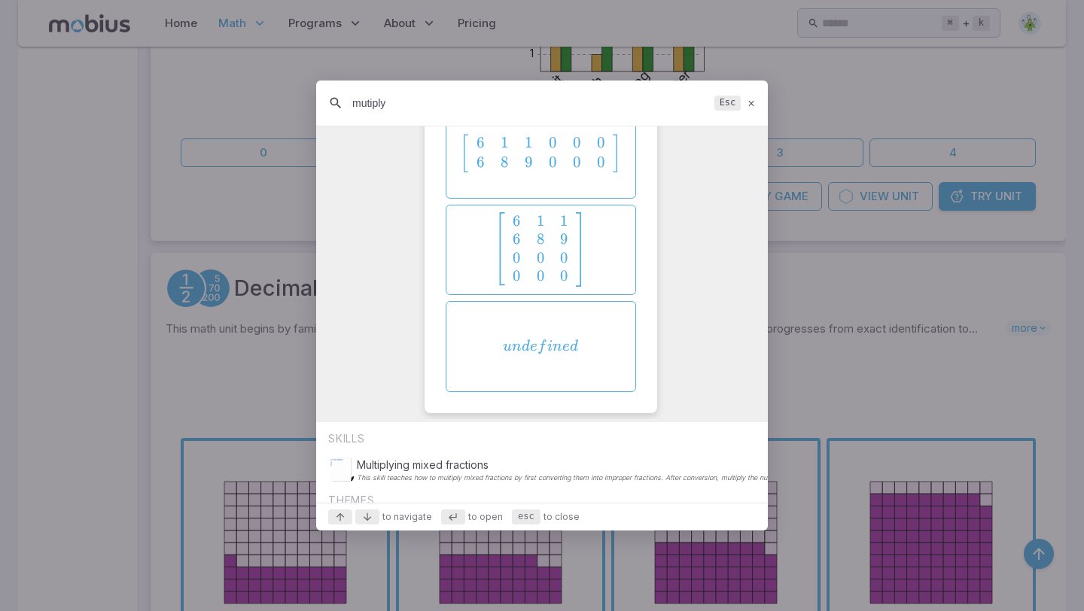
scroll to position [18097, 0]
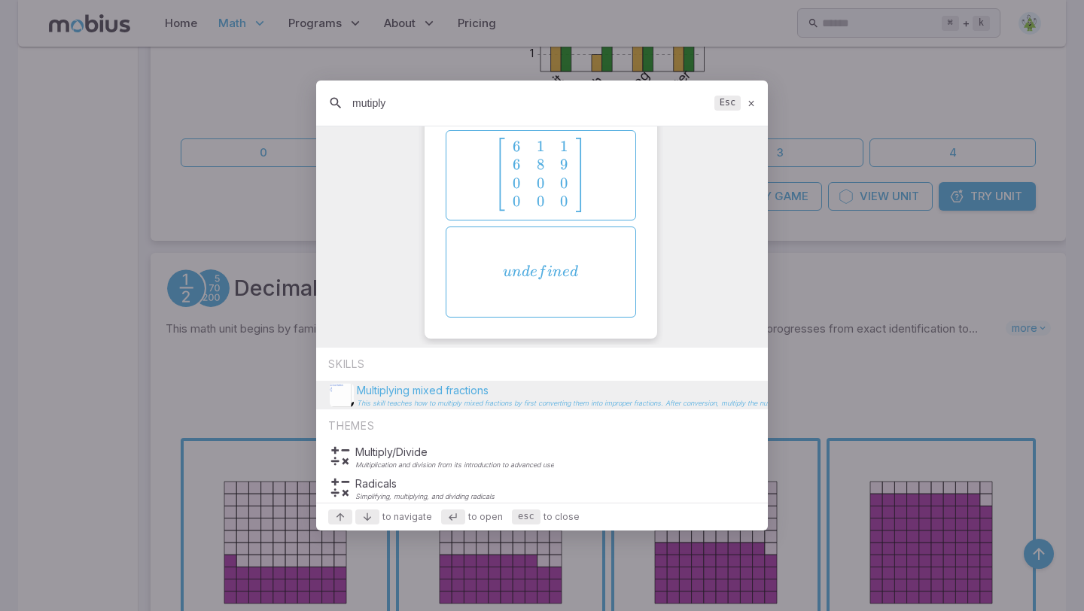
click at [438, 395] on p "Multiplying mixed fractions" at bounding box center [800, 390] width 887 height 15
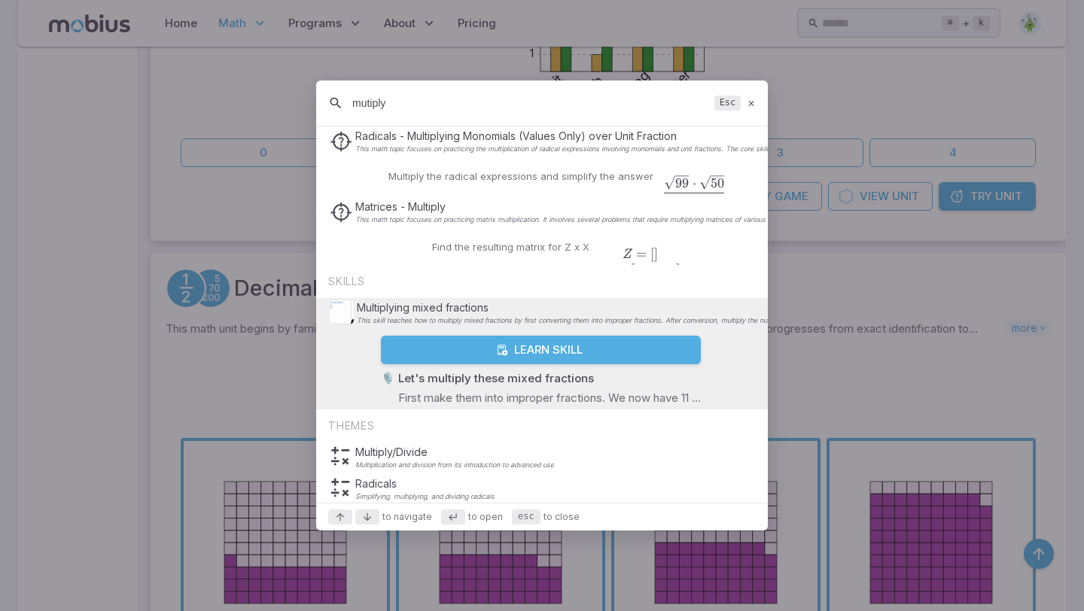
scroll to position [419, 0]
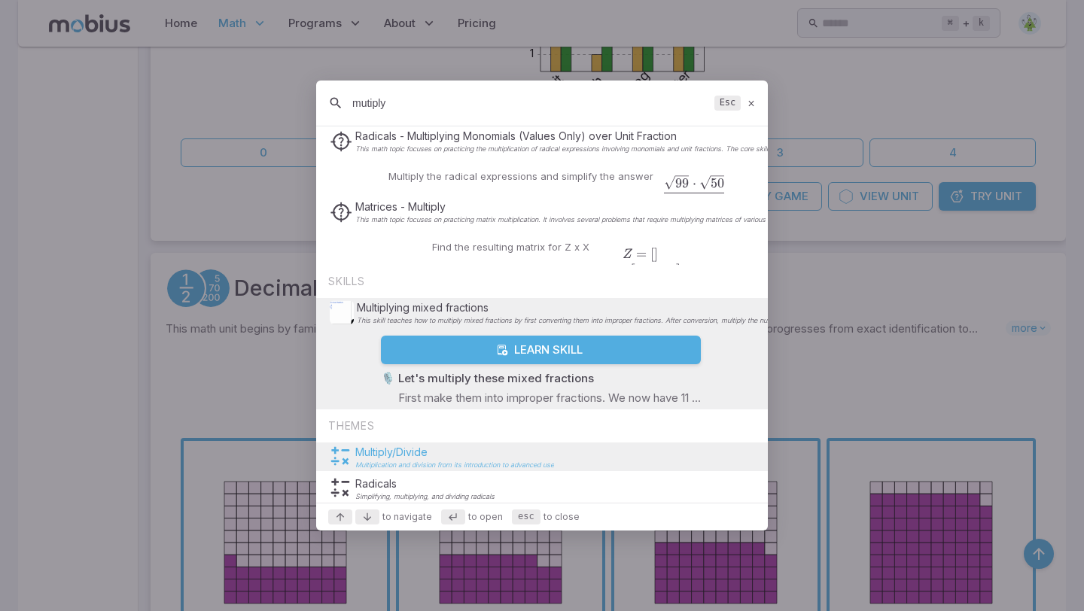
click at [381, 459] on p "Multiply/Divide" at bounding box center [454, 452] width 199 height 15
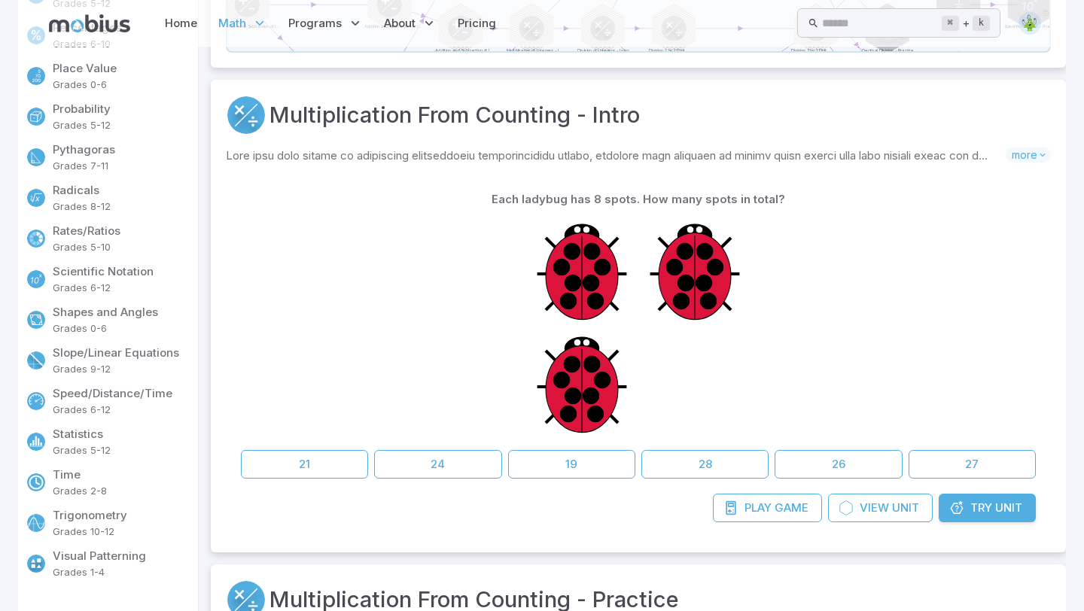
scroll to position [0, 0]
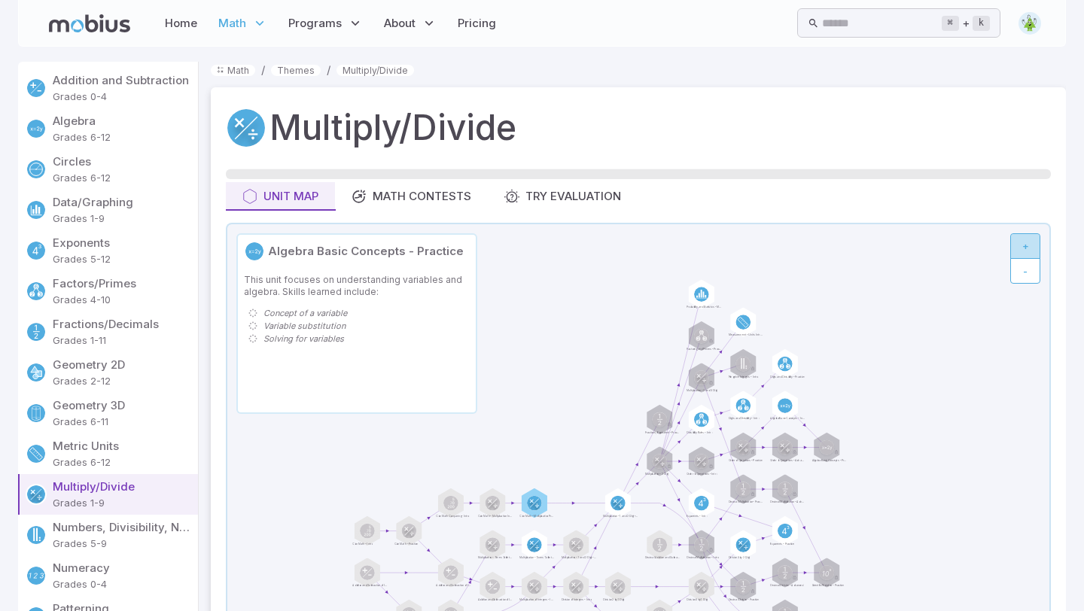
click at [1025, 242] on button "+" at bounding box center [1026, 246] width 30 height 26
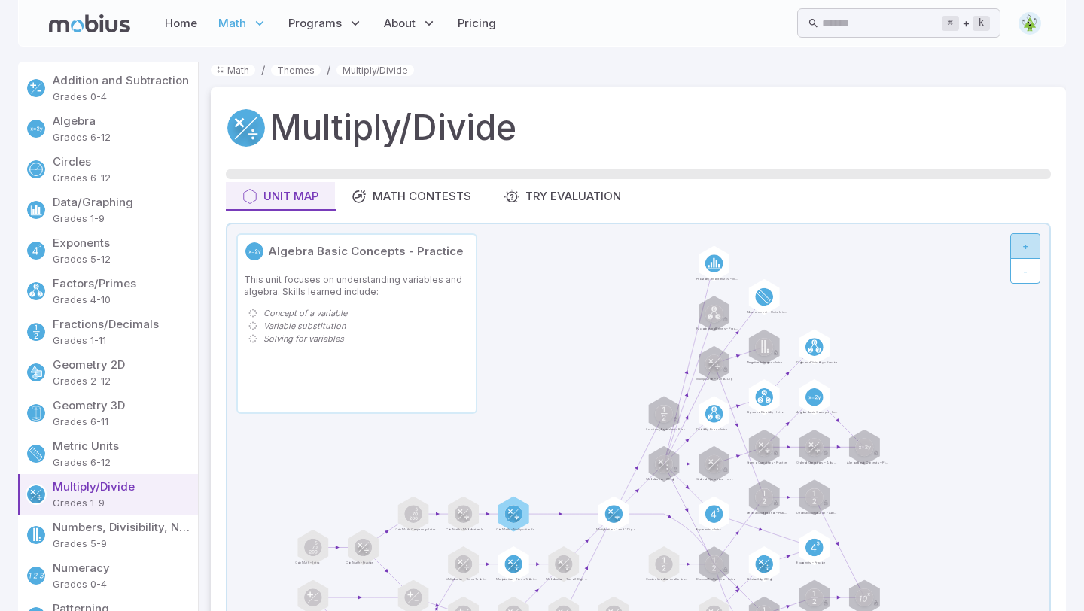
click at [1025, 242] on button "+" at bounding box center [1026, 246] width 30 height 26
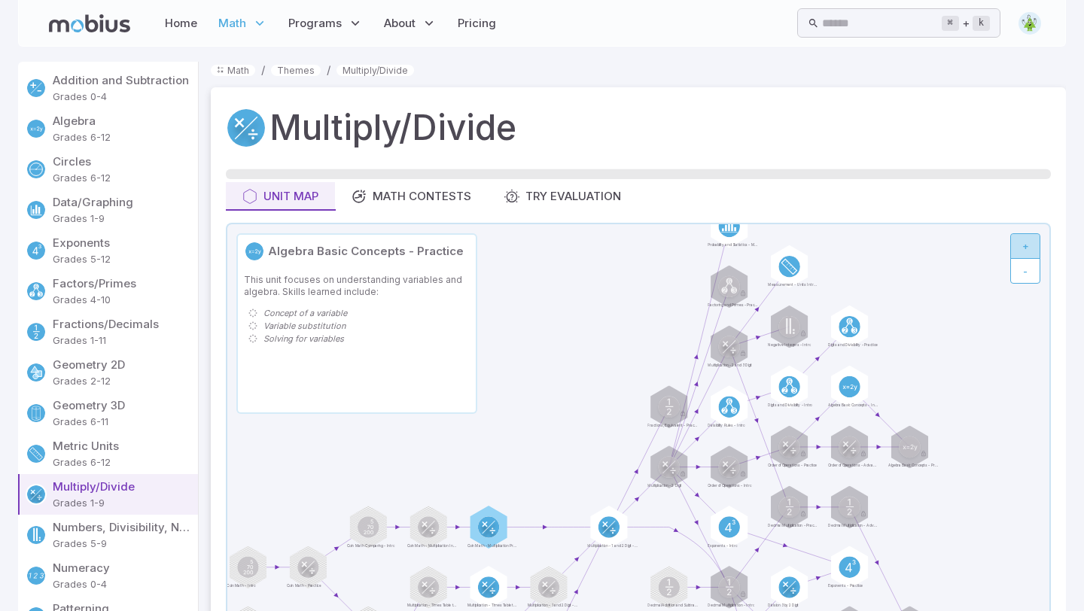
click at [1025, 242] on button "+" at bounding box center [1026, 246] width 30 height 26
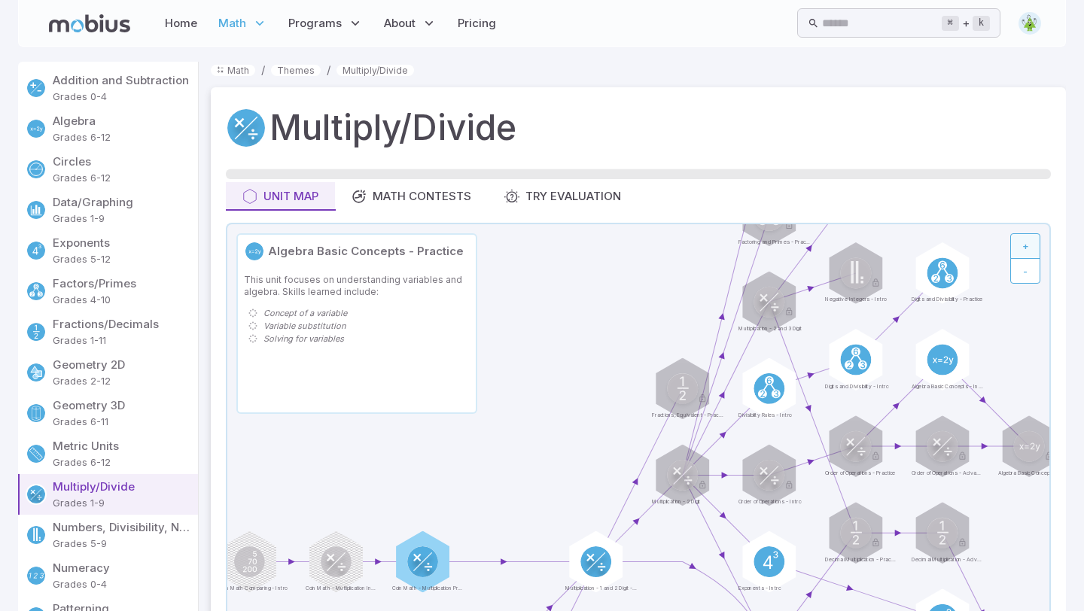
click at [1025, 242] on button "+" at bounding box center [1026, 246] width 30 height 26
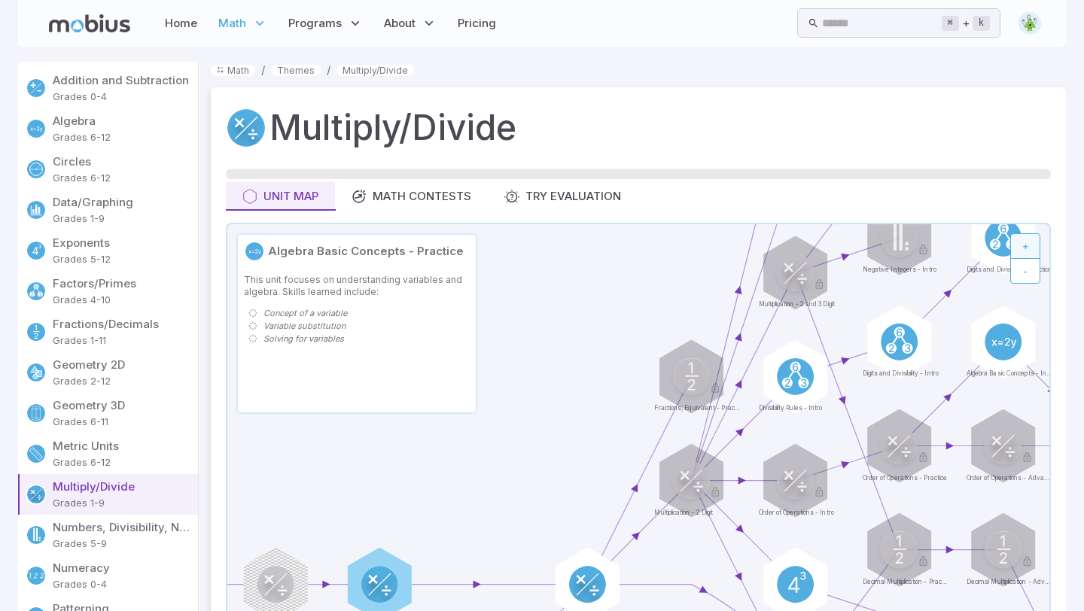
click at [1025, 242] on button "+" at bounding box center [1026, 246] width 30 height 26
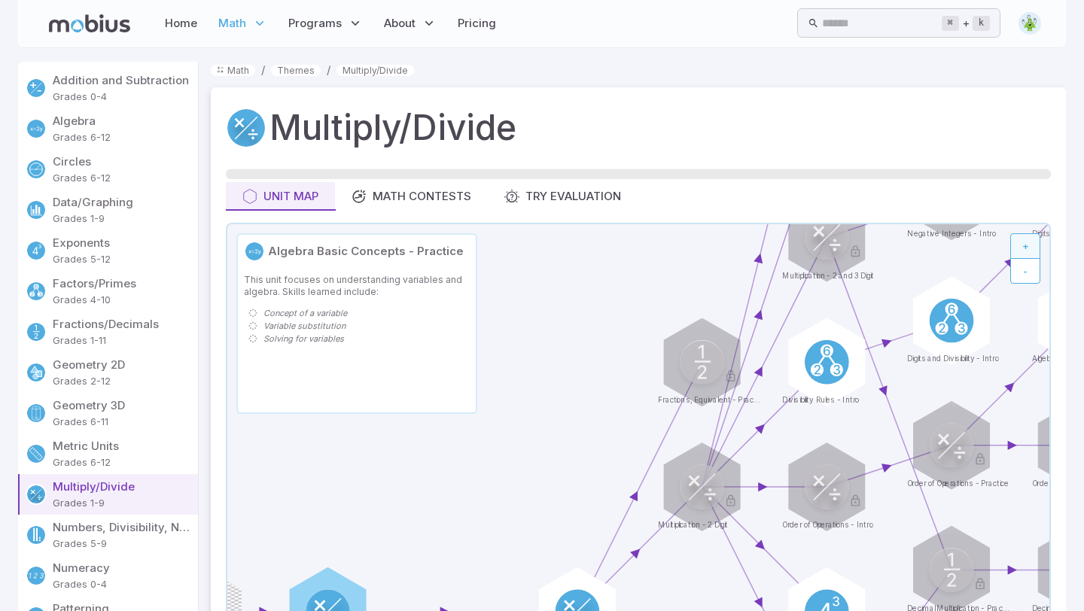
click at [1025, 242] on button "+" at bounding box center [1026, 246] width 30 height 26
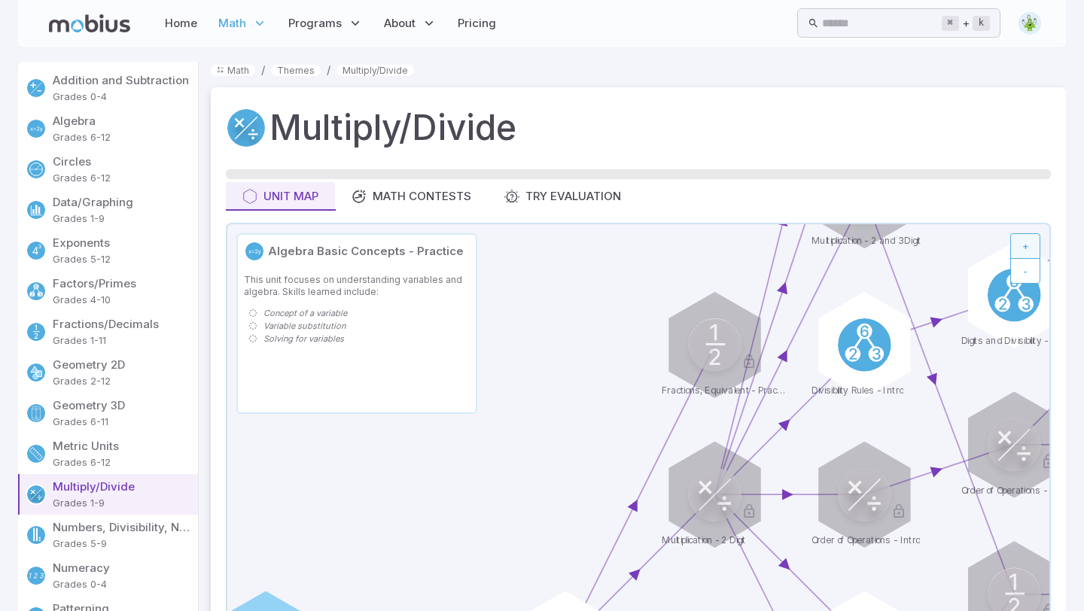
click at [1025, 242] on button "+" at bounding box center [1026, 246] width 30 height 26
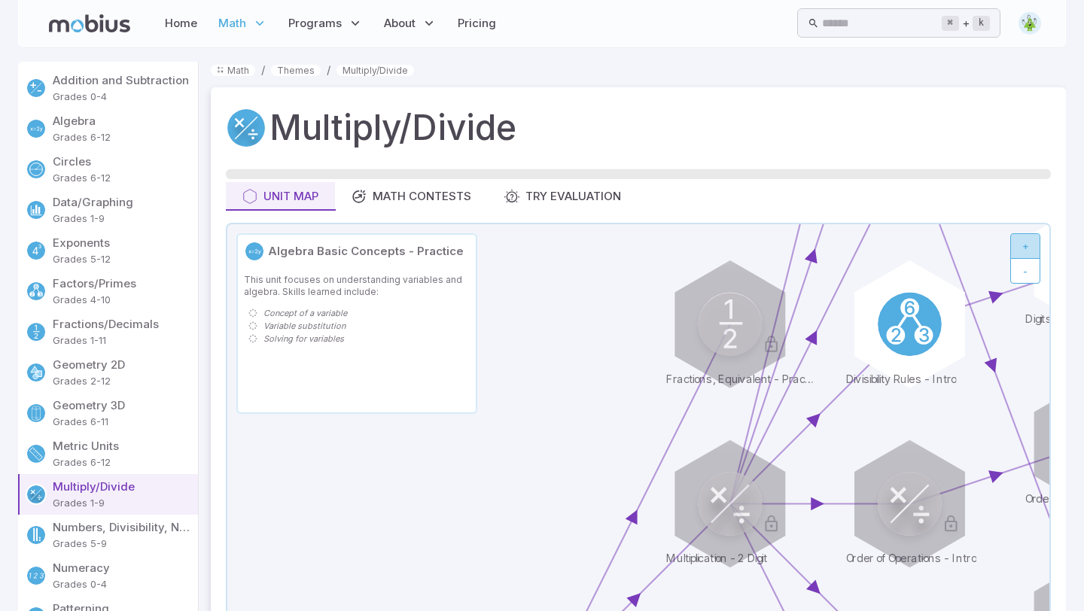
click at [1025, 247] on button "+" at bounding box center [1026, 246] width 30 height 26
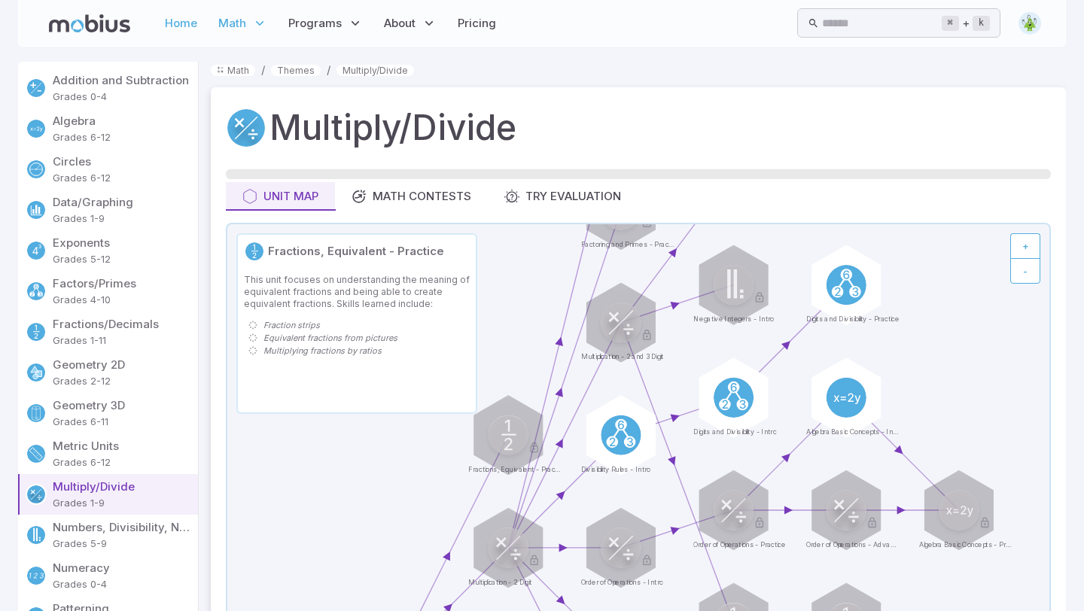
click at [185, 12] on link "Home" at bounding box center [180, 23] width 41 height 35
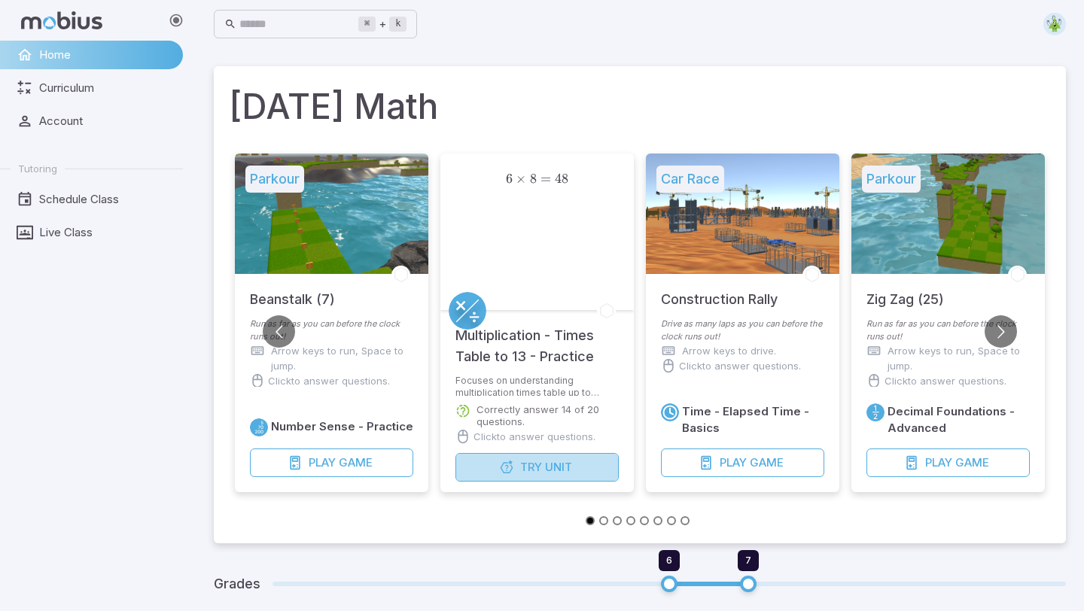
click at [526, 465] on span "Try" at bounding box center [531, 467] width 22 height 17
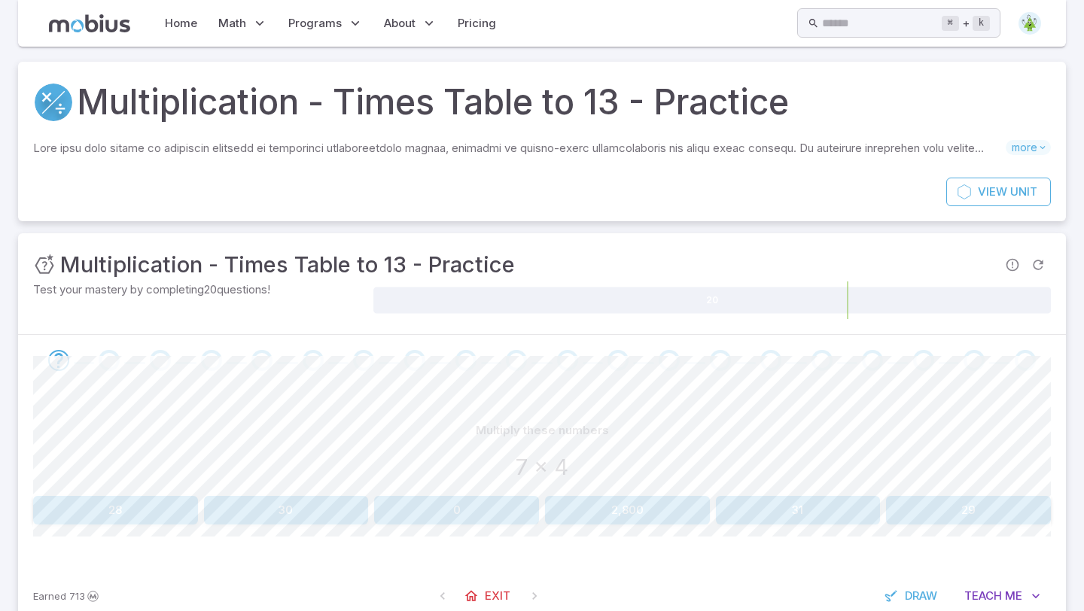
scroll to position [41, 0]
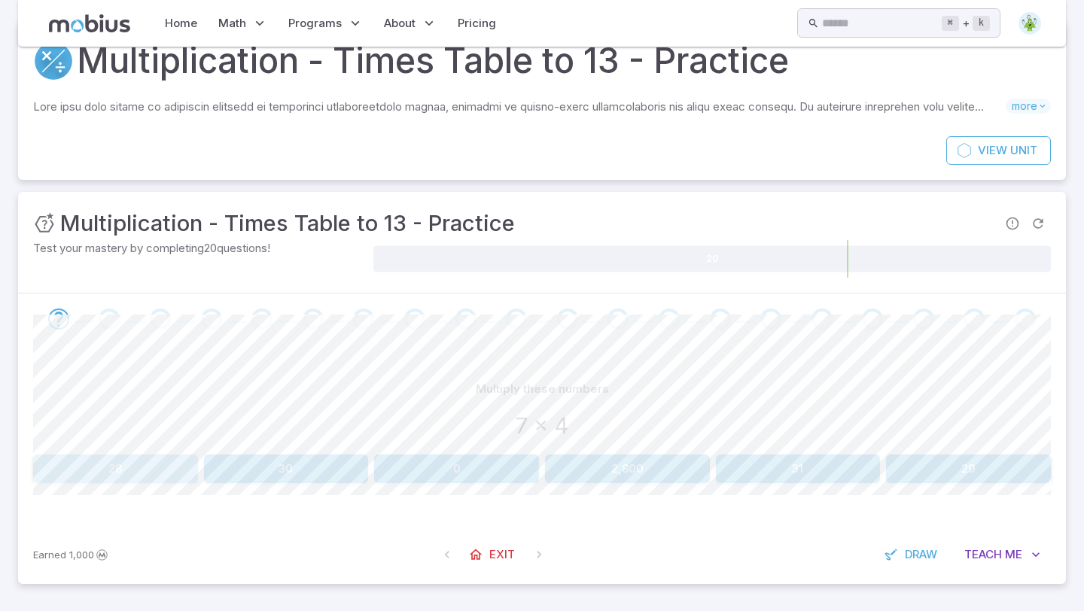
click at [117, 469] on button "28" at bounding box center [115, 469] width 165 height 29
click at [928, 560] on span "Draw" at bounding box center [921, 555] width 32 height 17
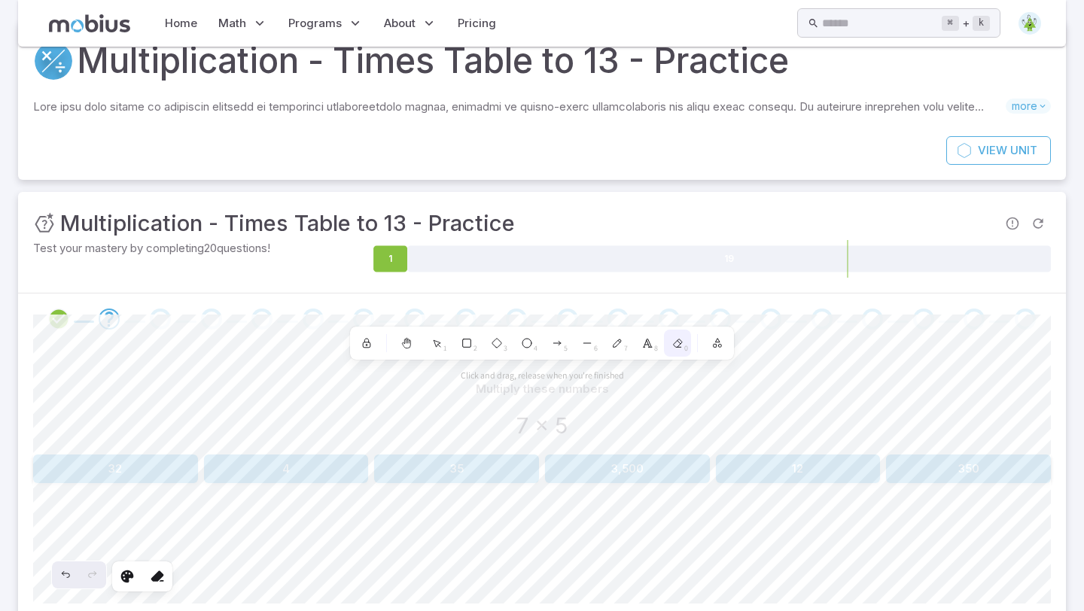
click at [690, 340] on div "0" at bounding box center [677, 343] width 27 height 27
click at [404, 345] on icon at bounding box center [406, 344] width 8 height 8
click at [404, 347] on icon at bounding box center [406, 344] width 8 height 8
click at [370, 344] on icon at bounding box center [367, 345] width 8 height 5
click at [441, 465] on textarea at bounding box center [444, 475] width 6 height 20
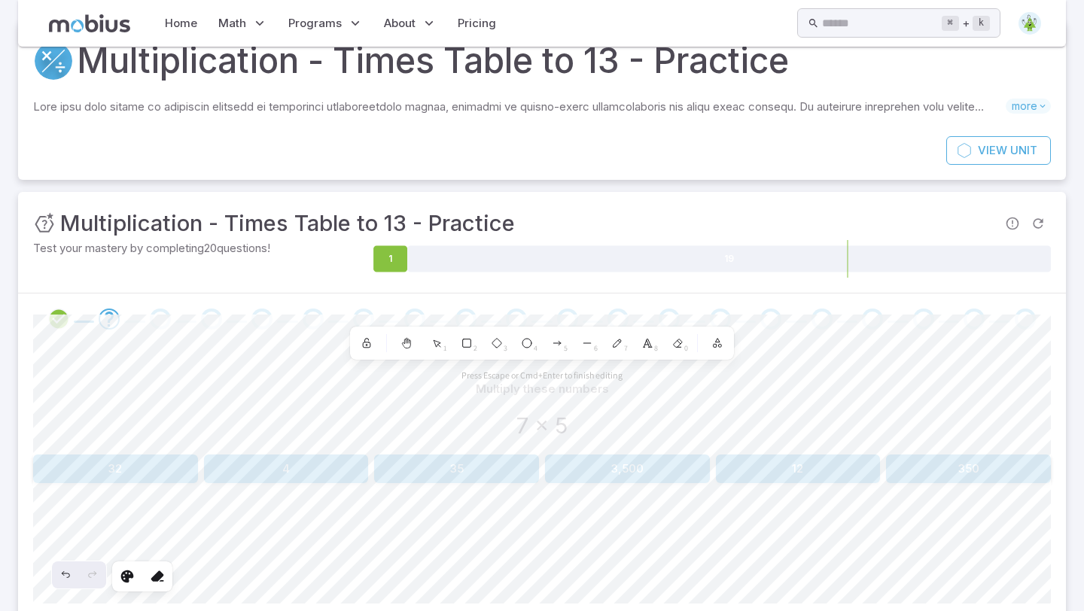
click at [441, 465] on textarea at bounding box center [444, 475] width 6 height 20
type textarea "*"
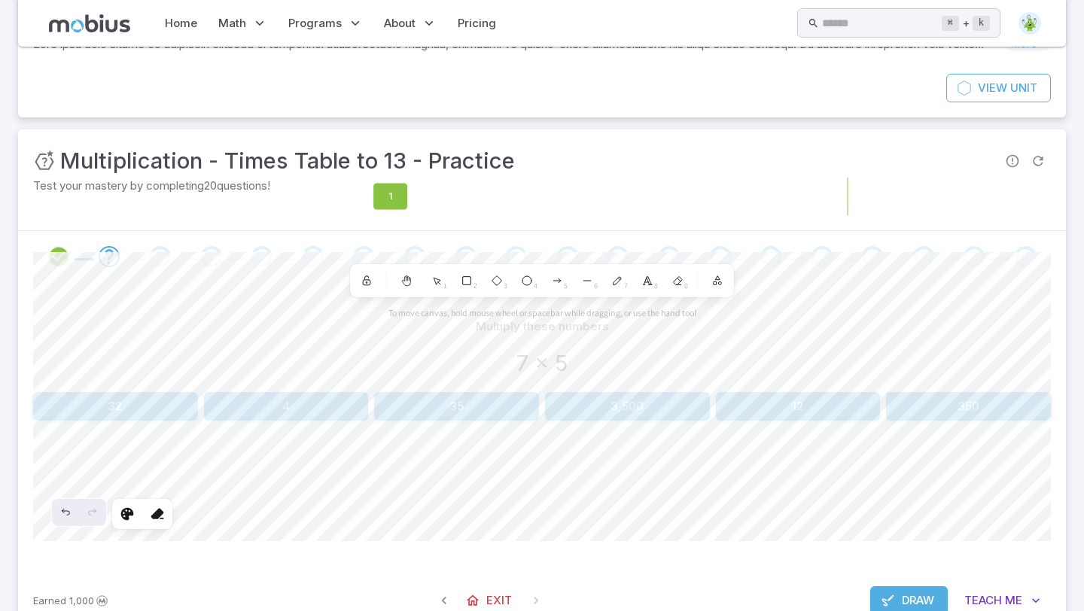
scroll to position [150, 0]
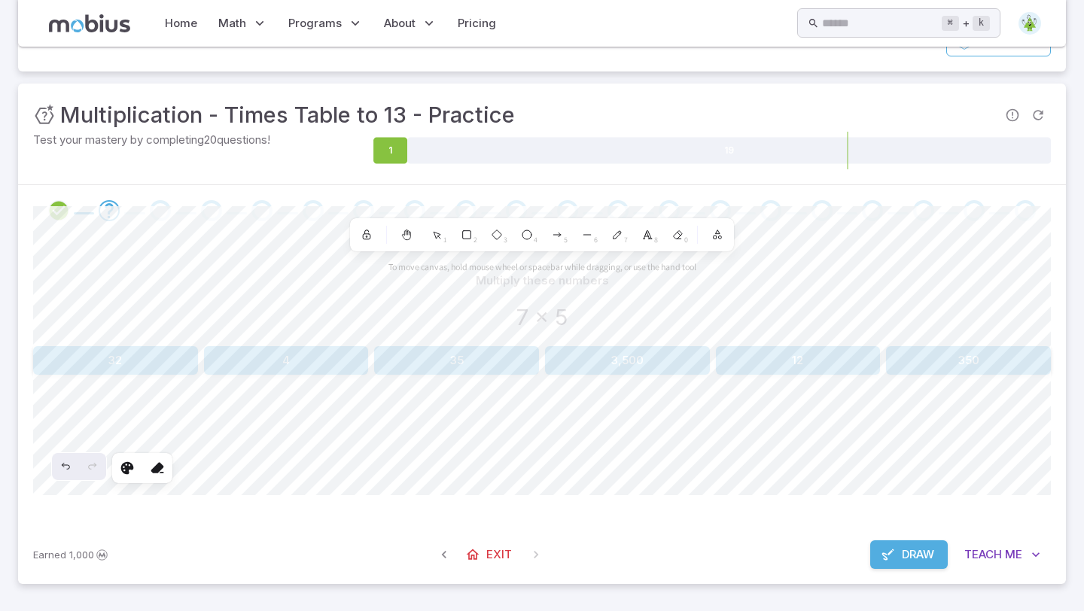
click at [523, 550] on span at bounding box center [536, 554] width 27 height 27
click at [494, 555] on span "Exit" at bounding box center [499, 555] width 26 height 17
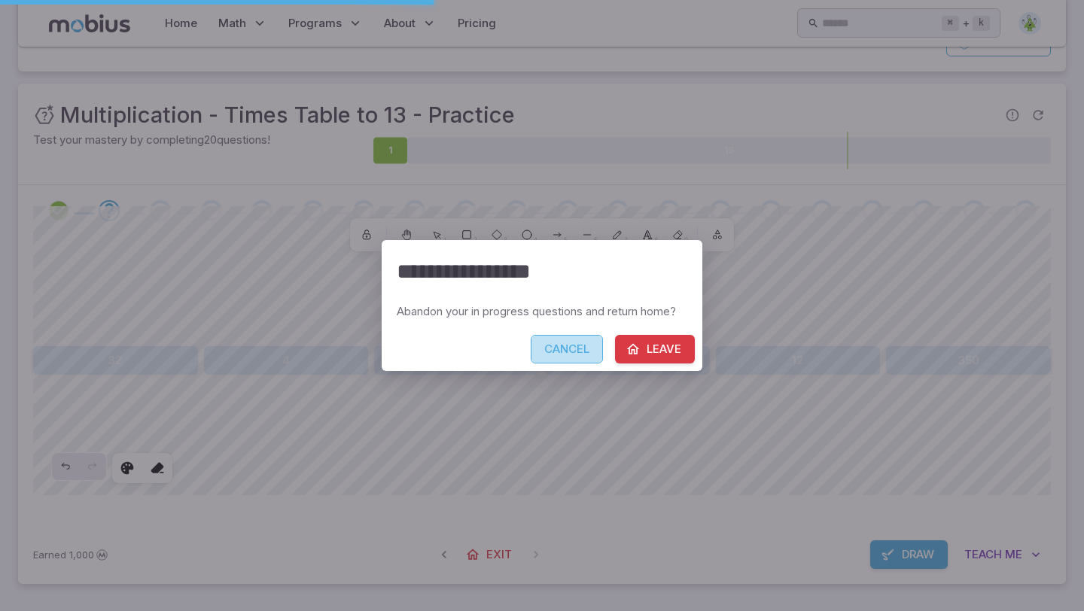
click at [564, 349] on button "Cancel" at bounding box center [567, 349] width 72 height 29
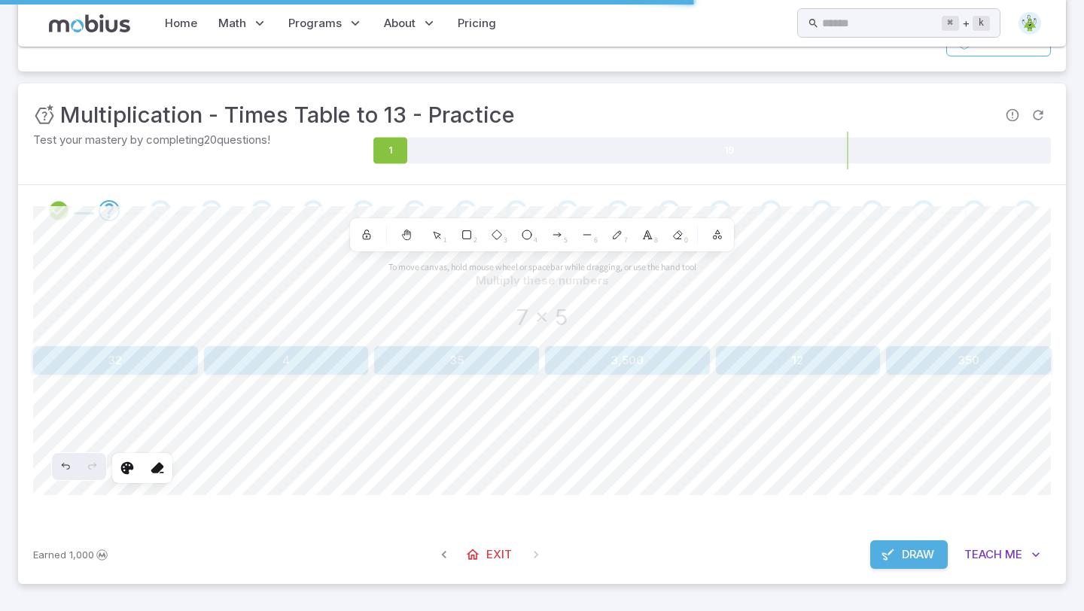
click at [928, 556] on span "Draw" at bounding box center [918, 555] width 32 height 17
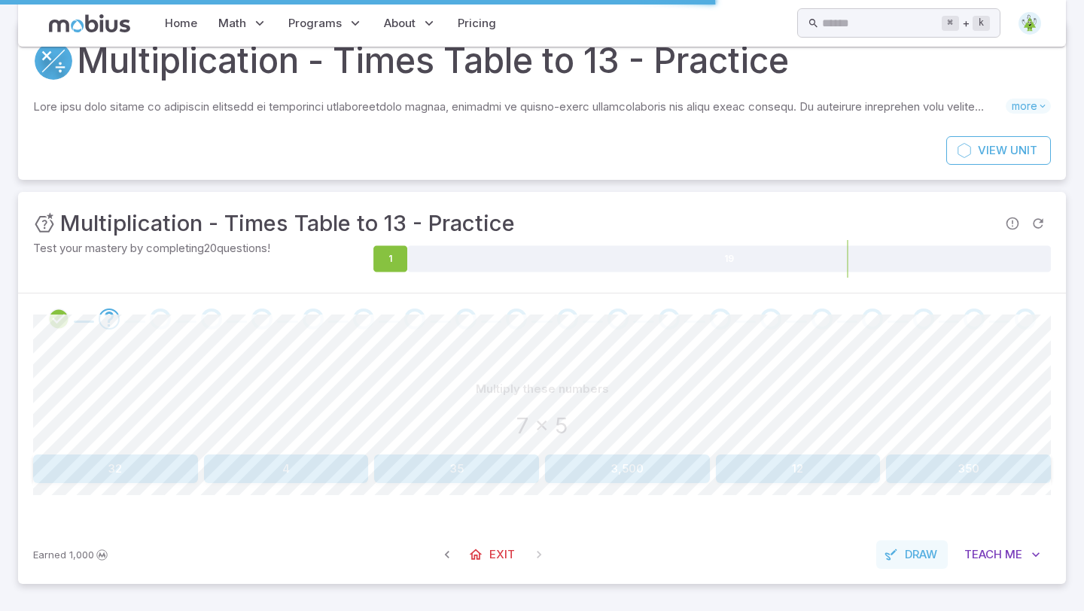
scroll to position [41, 0]
click at [489, 461] on button "35" at bounding box center [456, 469] width 165 height 29
